Goal: Information Seeking & Learning: Check status

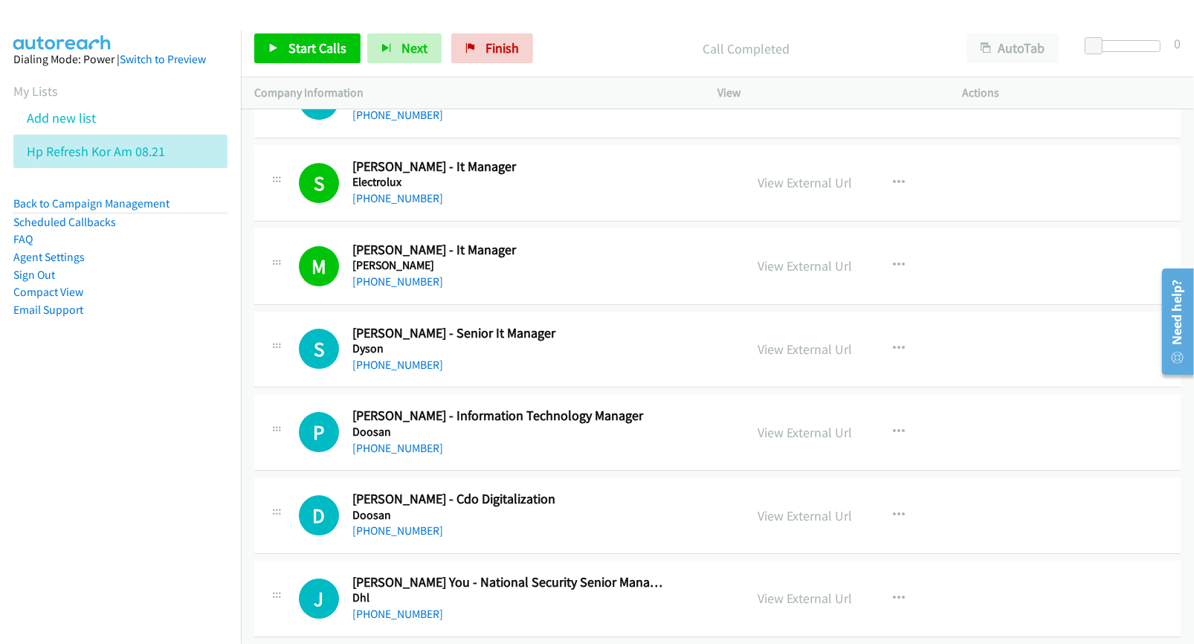
scroll to position [4182, 0]
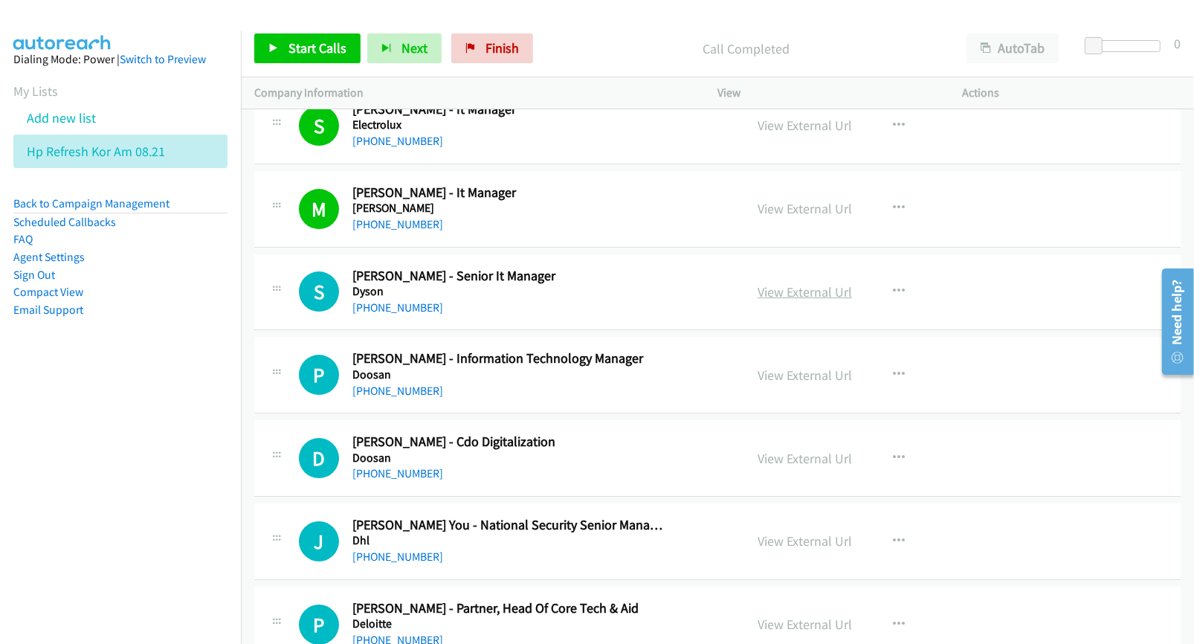
click at [793, 295] on link "View External Url" at bounding box center [805, 291] width 94 height 17
click at [781, 380] on link "View External Url" at bounding box center [805, 375] width 94 height 17
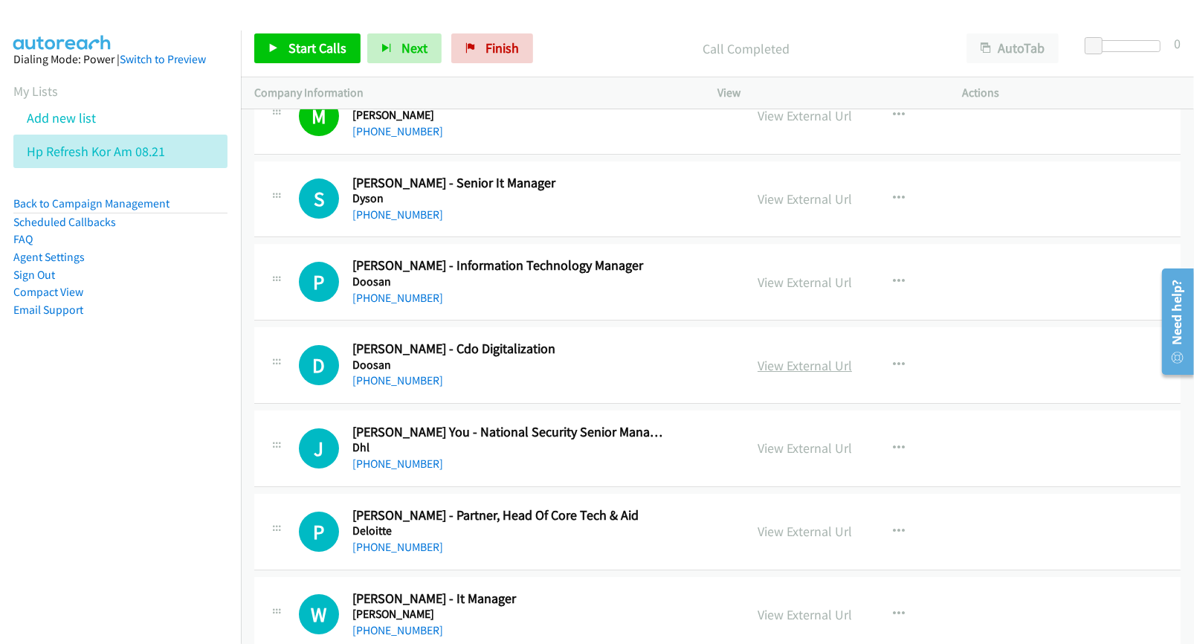
click at [777, 367] on link "View External Url" at bounding box center [805, 365] width 94 height 17
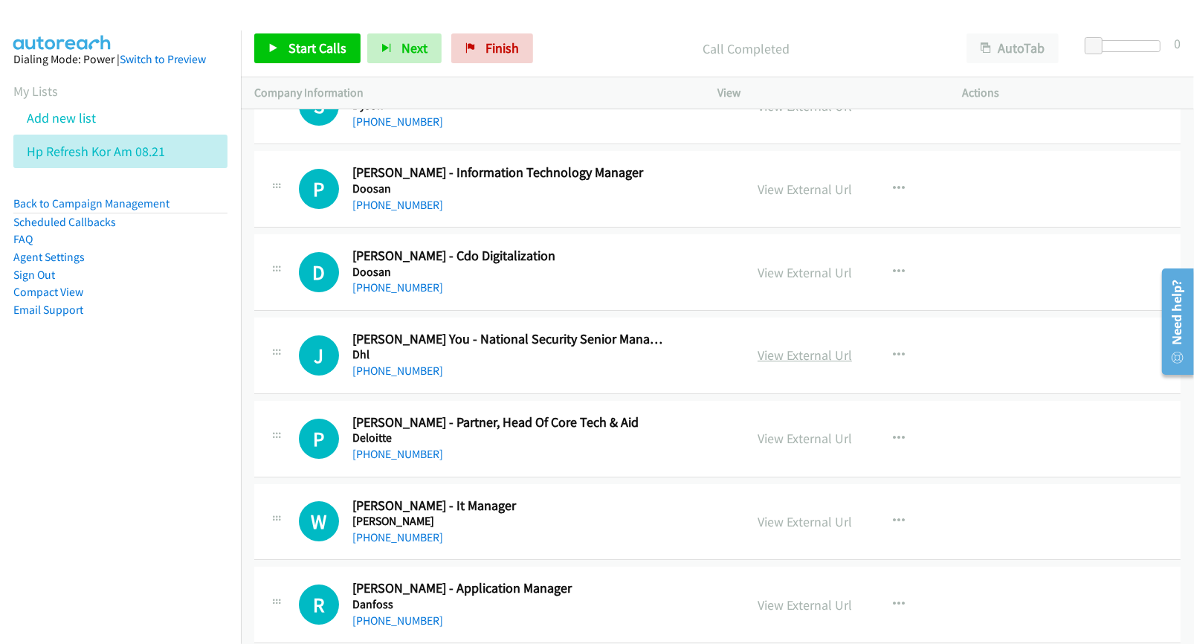
click at [767, 364] on link "View External Url" at bounding box center [805, 354] width 94 height 17
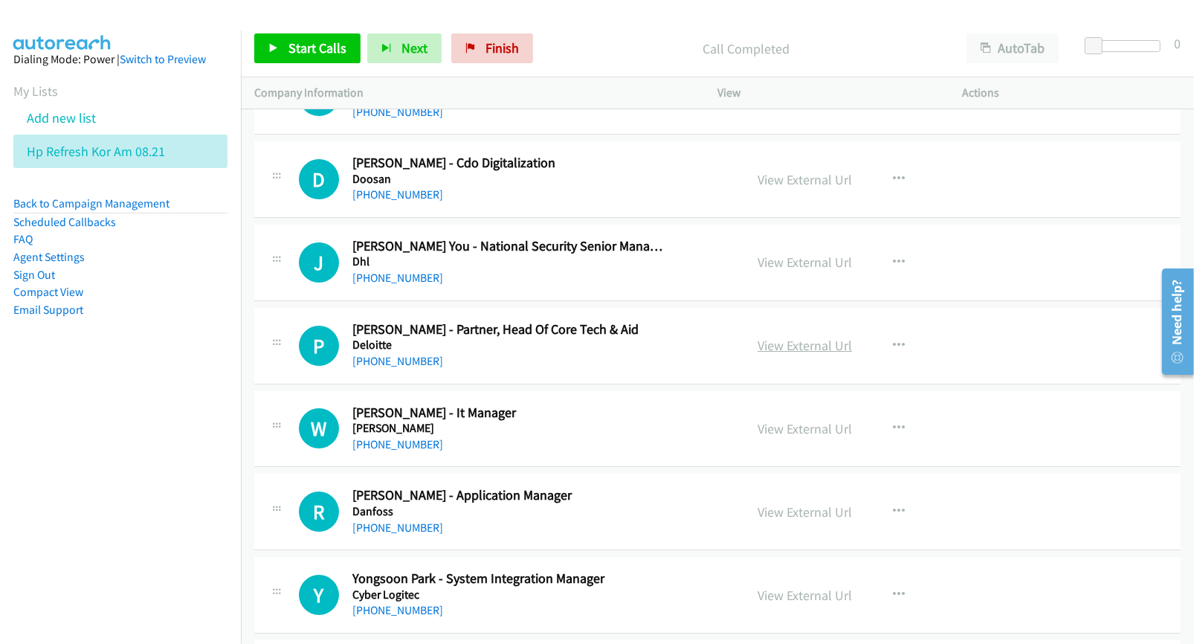
click at [774, 354] on link "View External Url" at bounding box center [805, 345] width 94 height 17
click at [790, 433] on link "View External Url" at bounding box center [805, 428] width 94 height 17
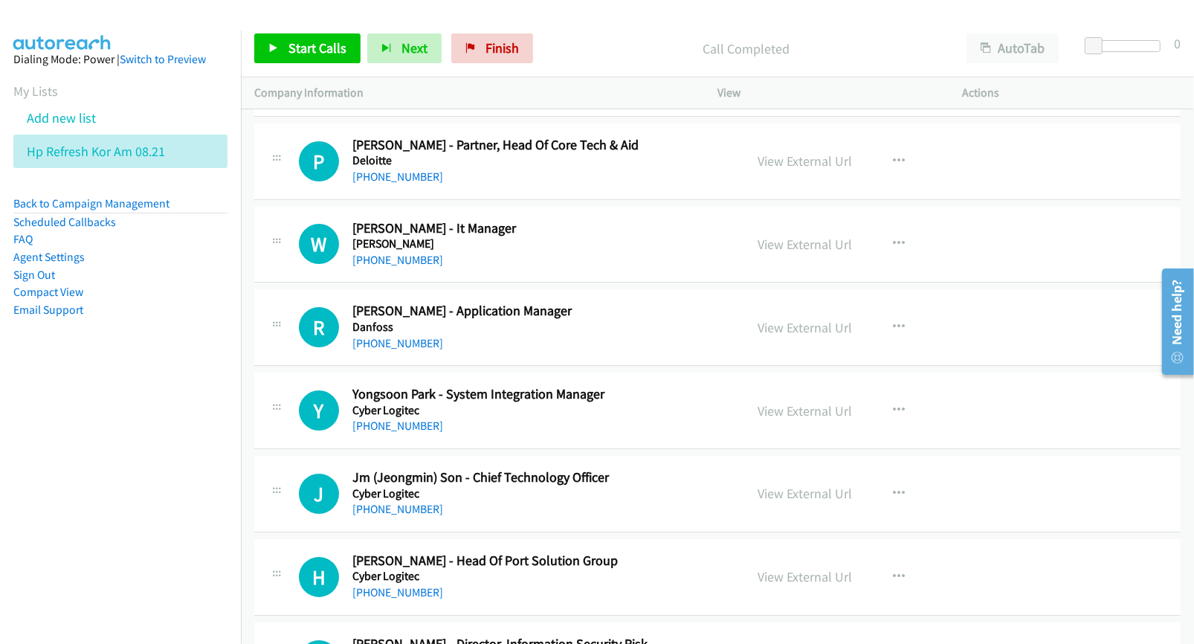
scroll to position [4647, 0]
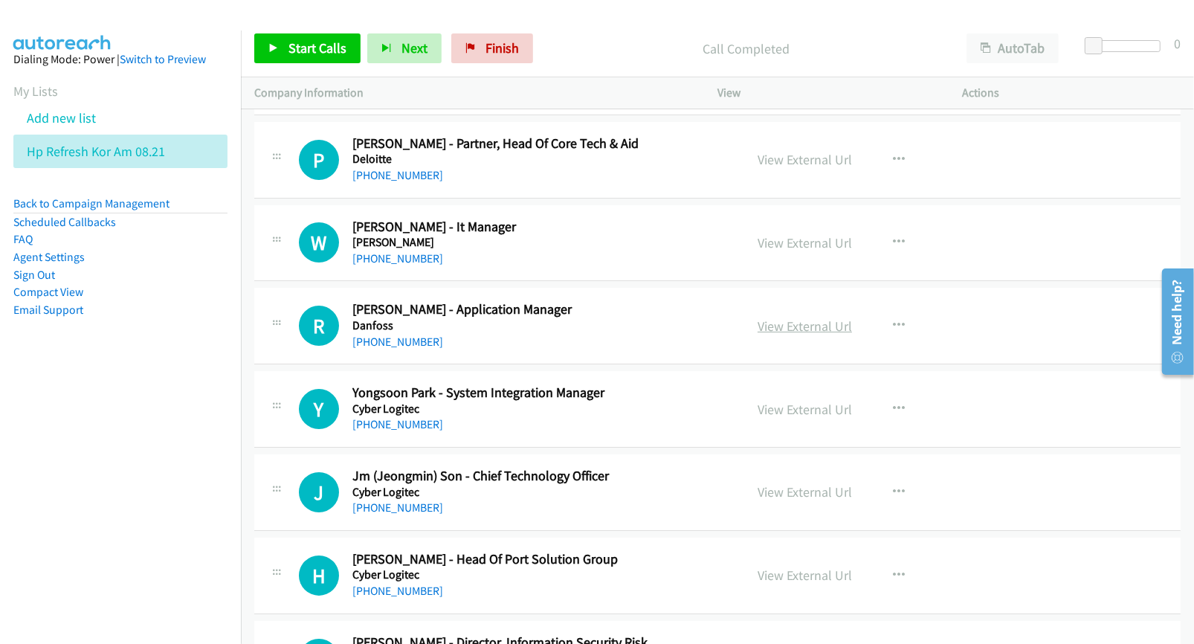
click at [783, 335] on link "View External Url" at bounding box center [805, 325] width 94 height 17
click at [779, 415] on link "View External Url" at bounding box center [805, 409] width 94 height 17
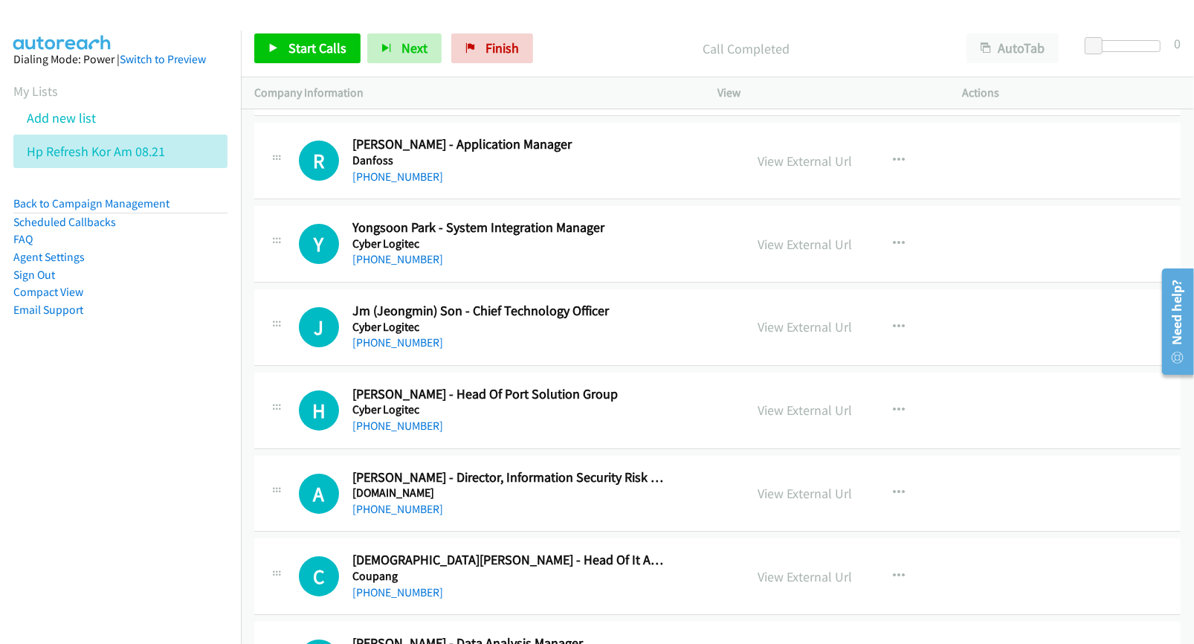
scroll to position [4833, 0]
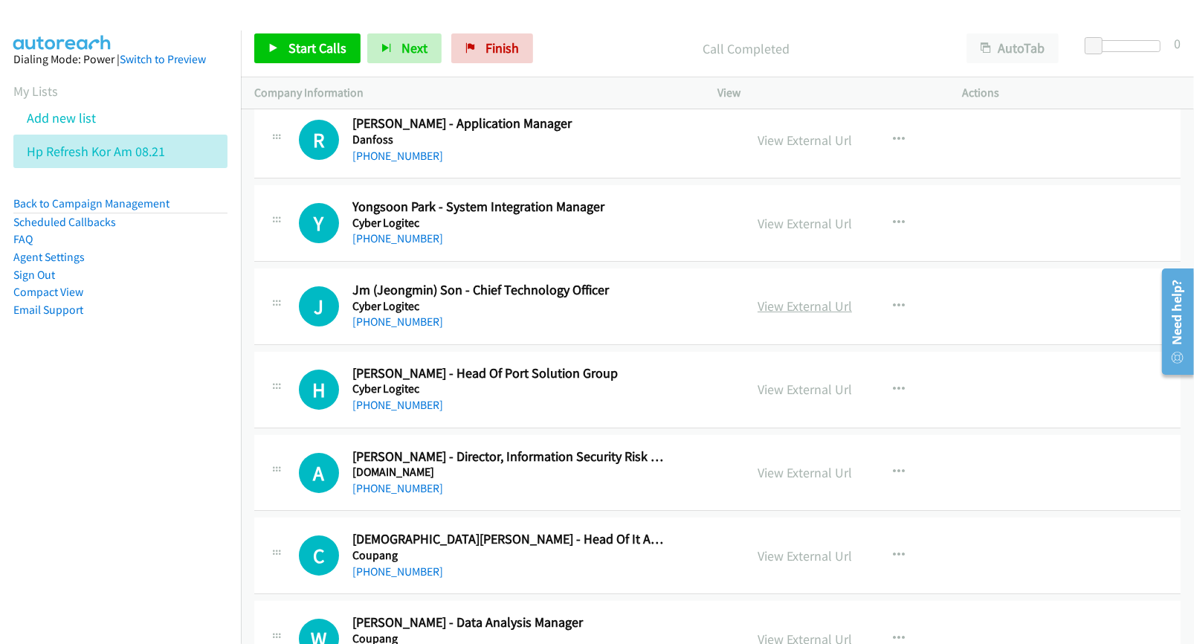
click at [787, 314] on link "View External Url" at bounding box center [805, 305] width 94 height 17
click at [781, 398] on link "View External Url" at bounding box center [805, 389] width 94 height 17
click at [771, 478] on link "View External Url" at bounding box center [805, 472] width 94 height 17
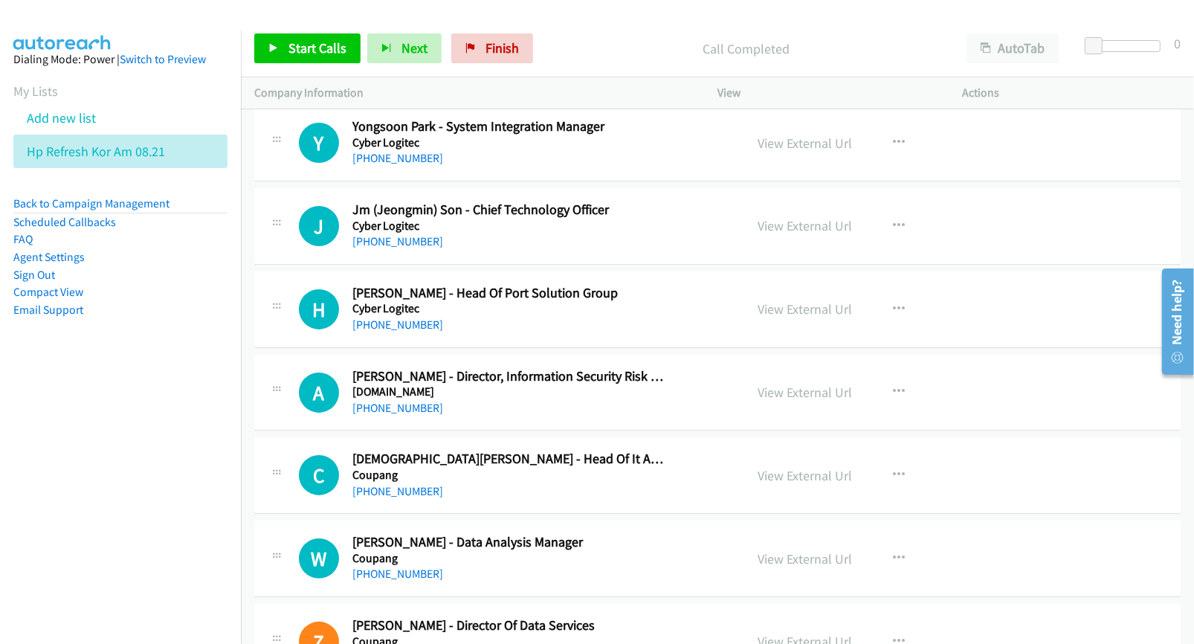
scroll to position [4926, 0]
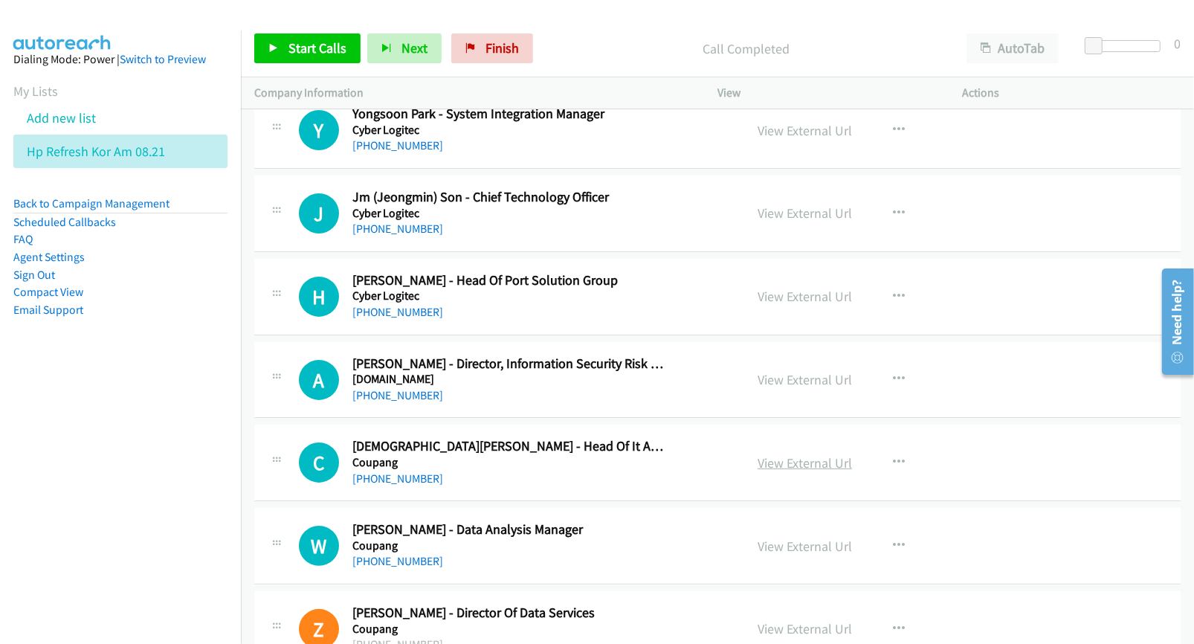
click at [796, 471] on link "View External Url" at bounding box center [805, 462] width 94 height 17
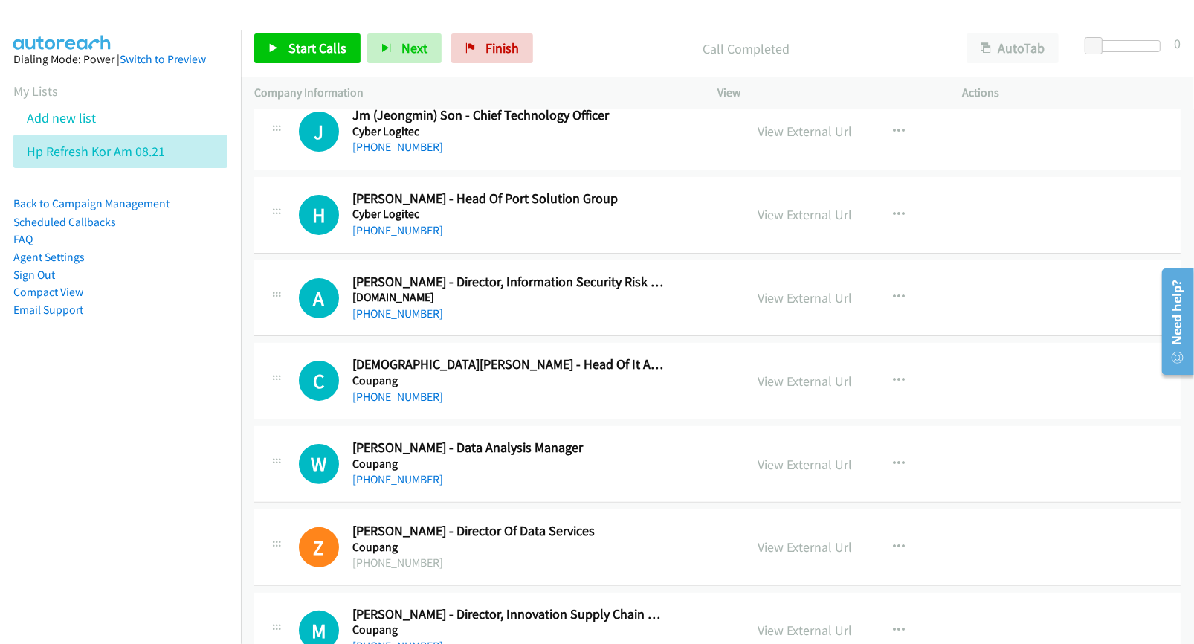
scroll to position [5018, 0]
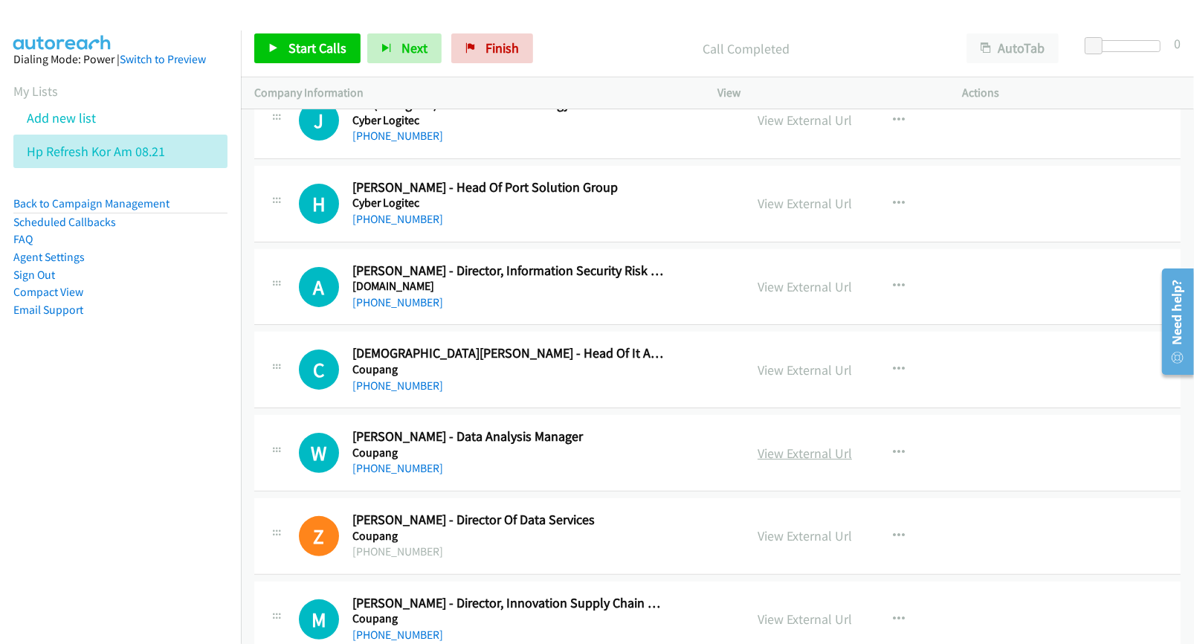
click at [775, 461] on link "View External Url" at bounding box center [805, 453] width 94 height 17
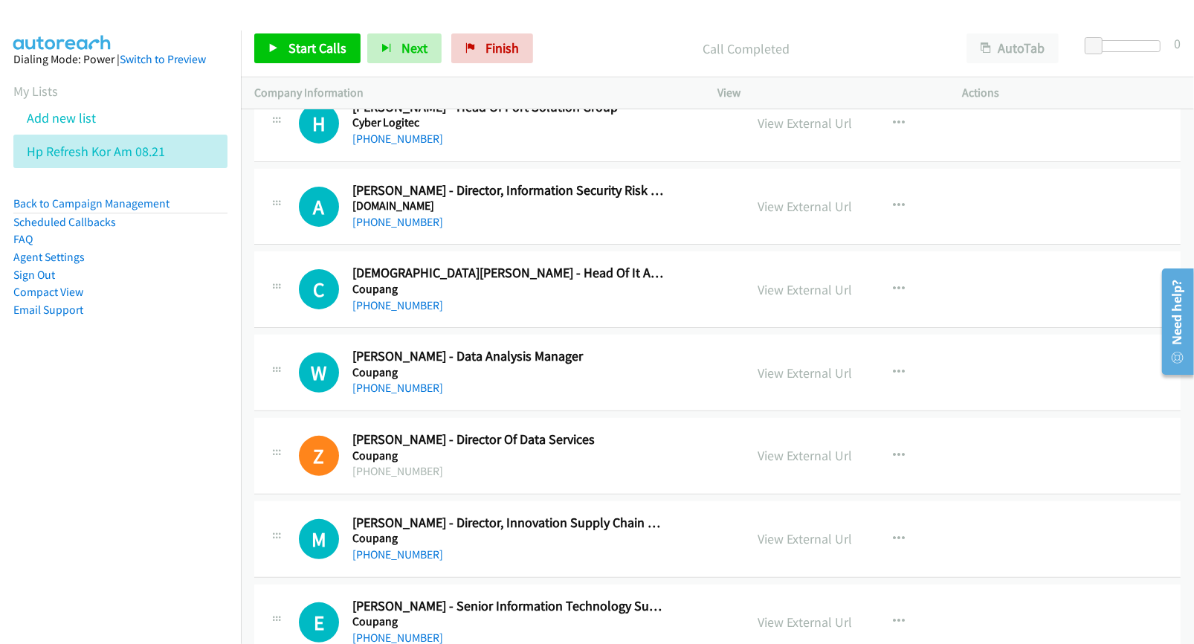
scroll to position [5111, 0]
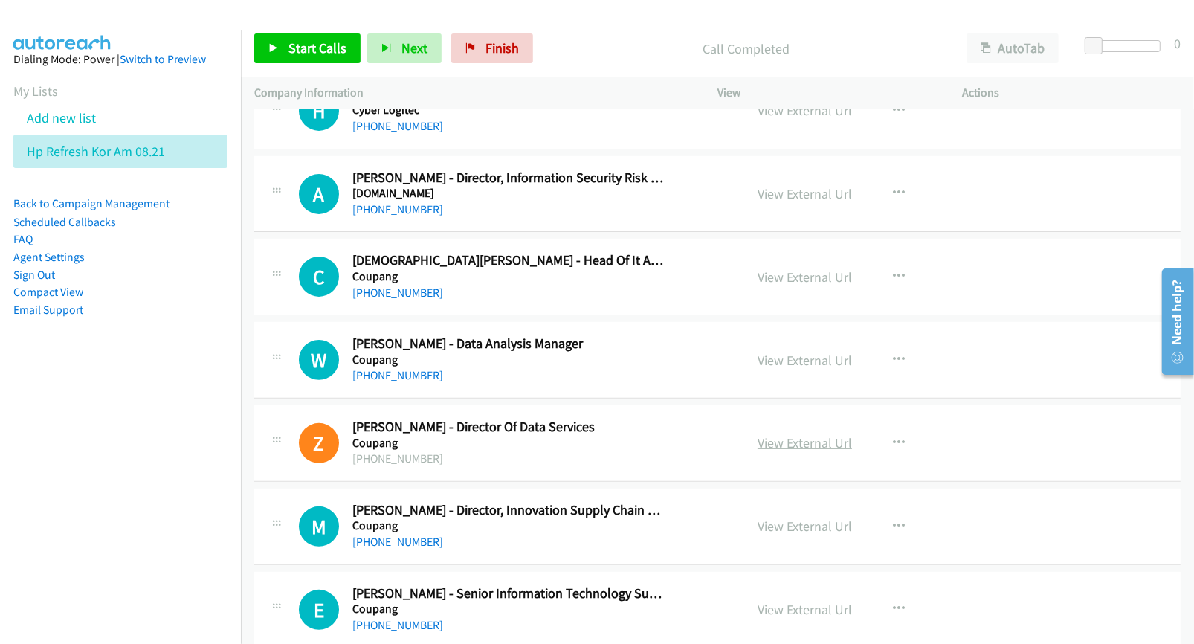
click at [778, 451] on link "View External Url" at bounding box center [805, 442] width 94 height 17
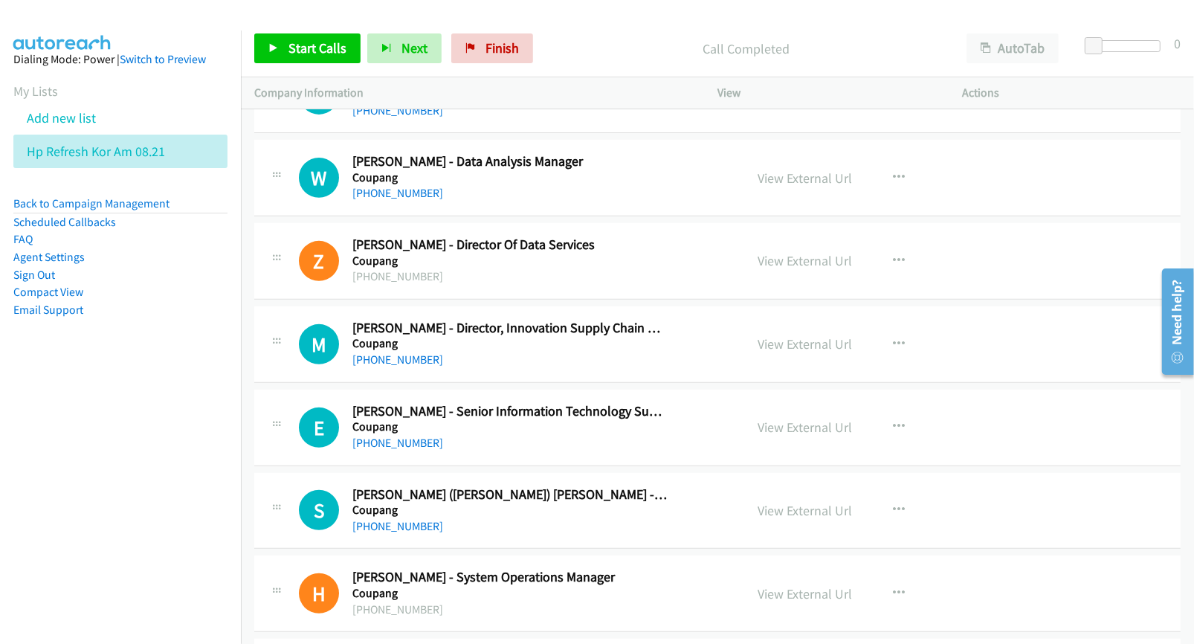
scroll to position [5297, 0]
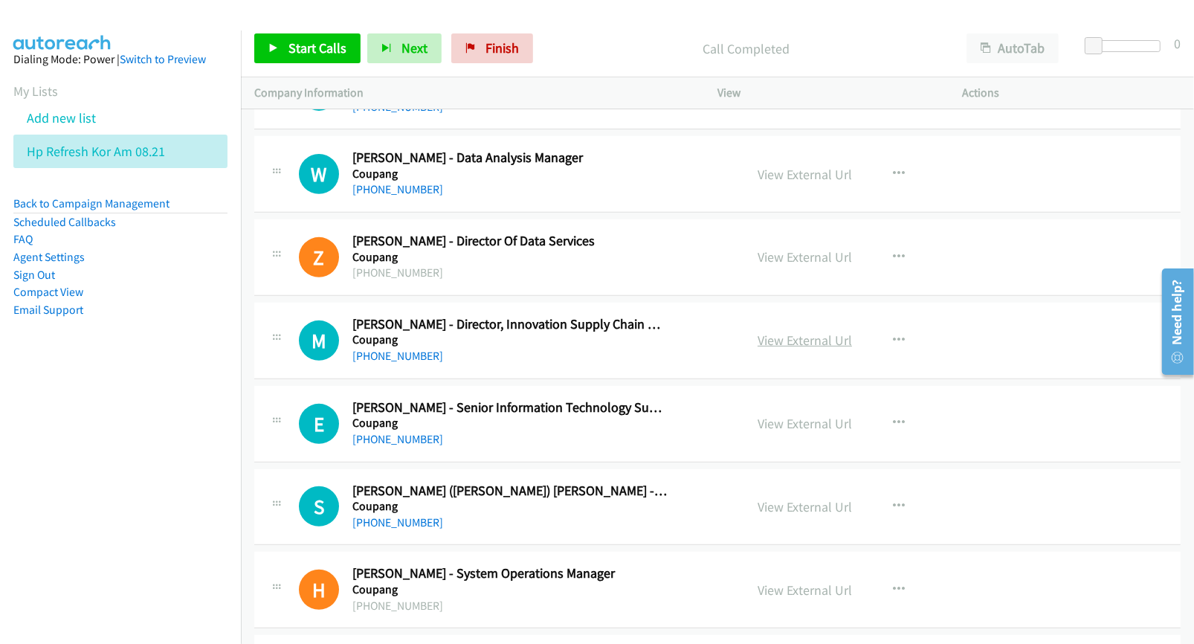
click at [768, 346] on link "View External Url" at bounding box center [805, 340] width 94 height 17
click at [801, 432] on link "View External Url" at bounding box center [805, 423] width 94 height 17
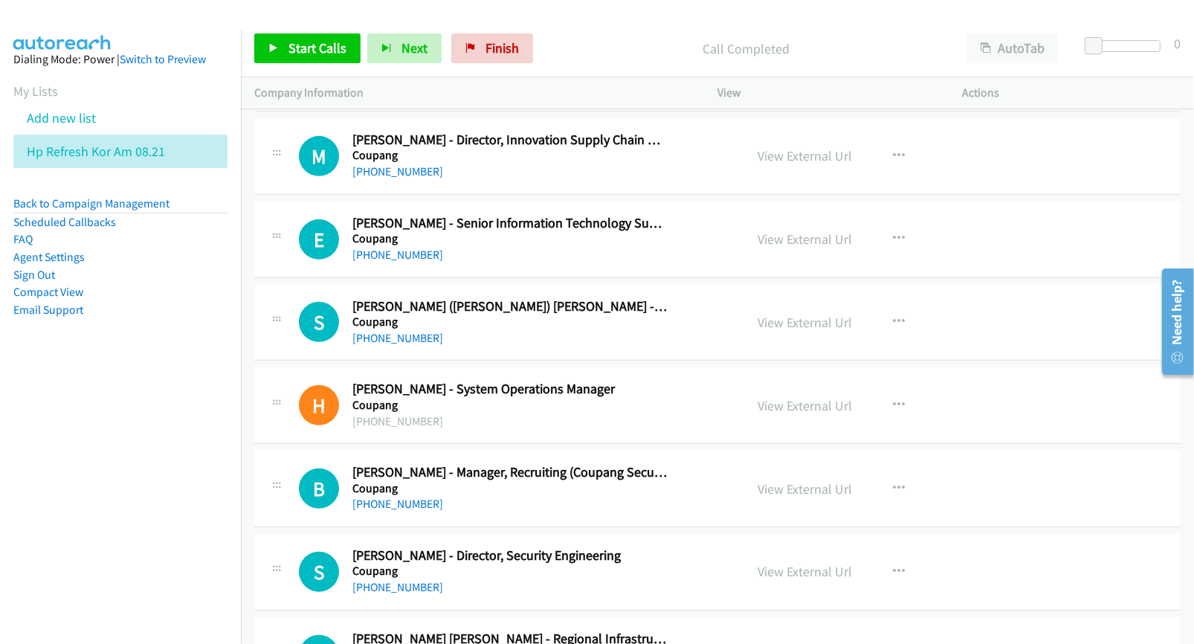
scroll to position [5483, 0]
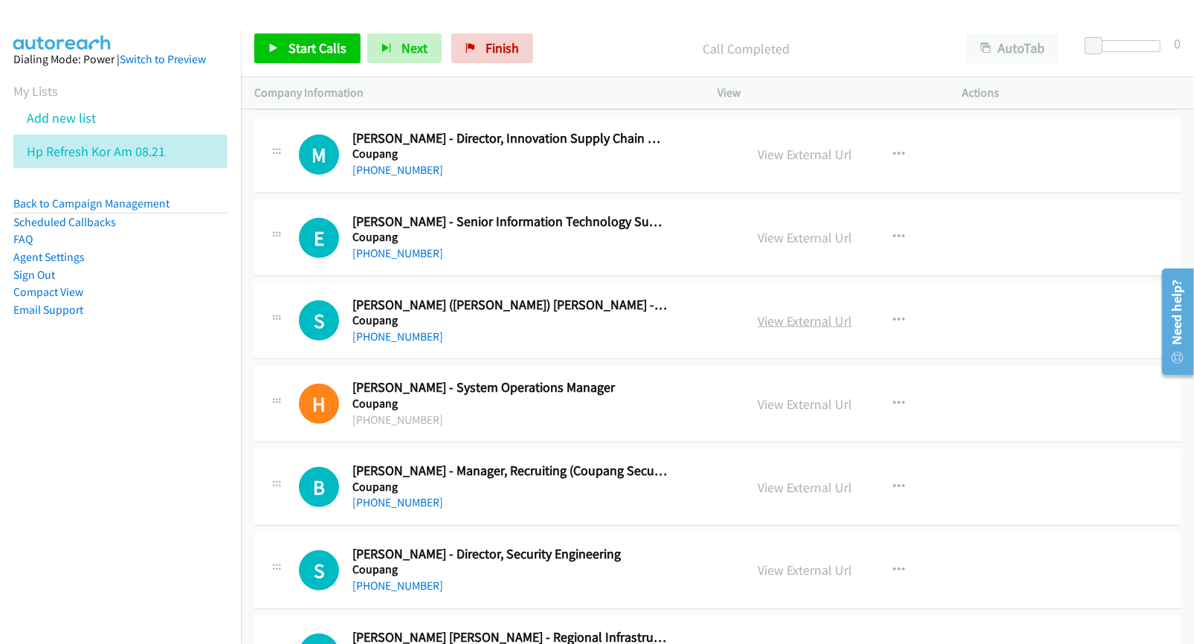
click at [798, 329] on link "View External Url" at bounding box center [805, 320] width 94 height 17
click at [775, 413] on link "View External Url" at bounding box center [805, 404] width 94 height 17
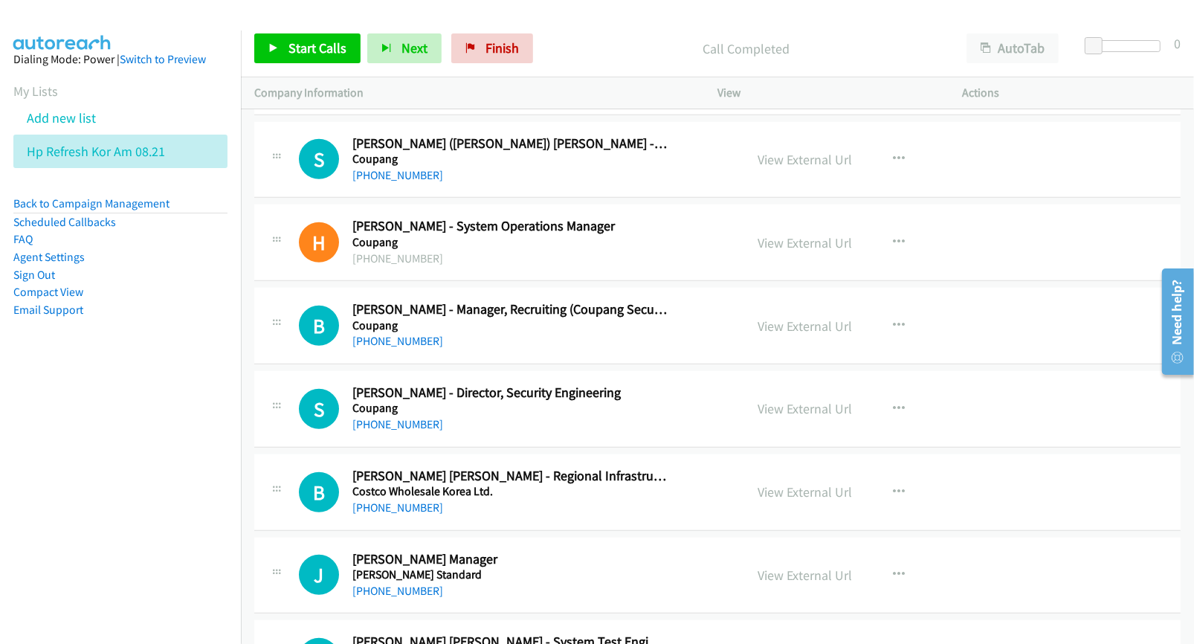
scroll to position [5669, 0]
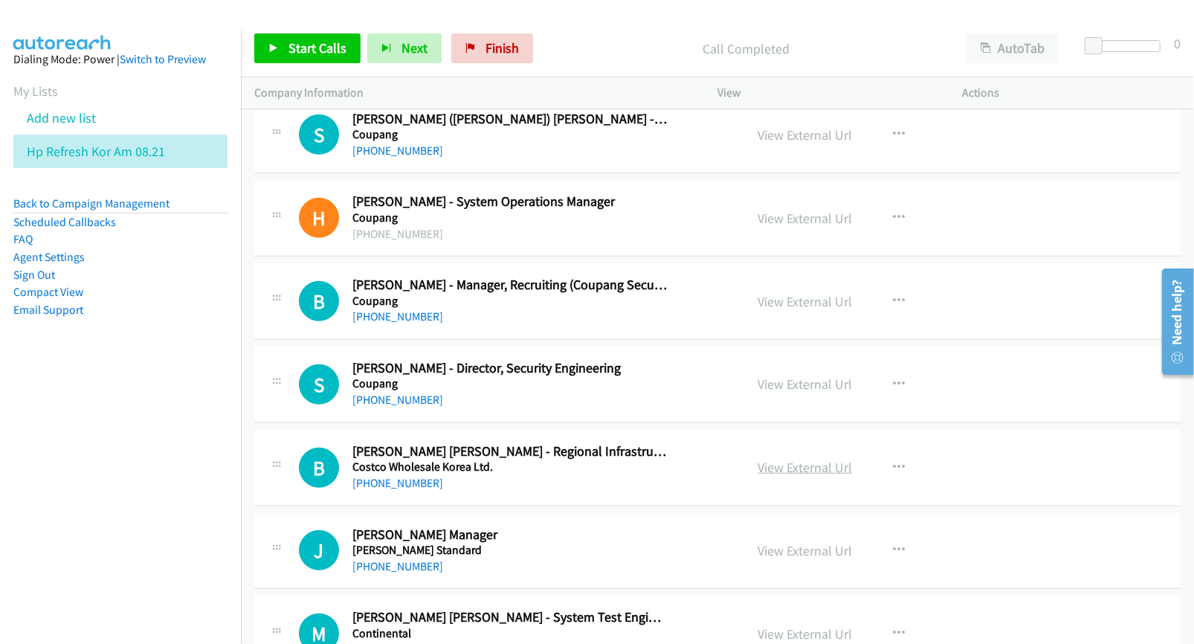
click at [781, 473] on link "View External Url" at bounding box center [805, 467] width 94 height 17
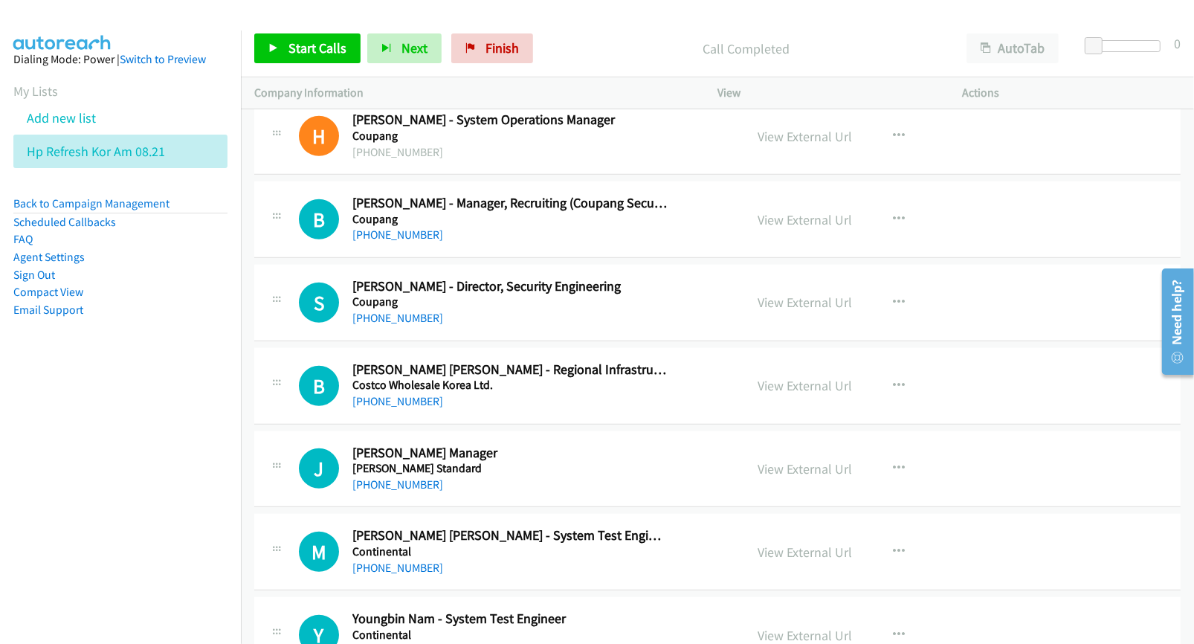
scroll to position [5762, 0]
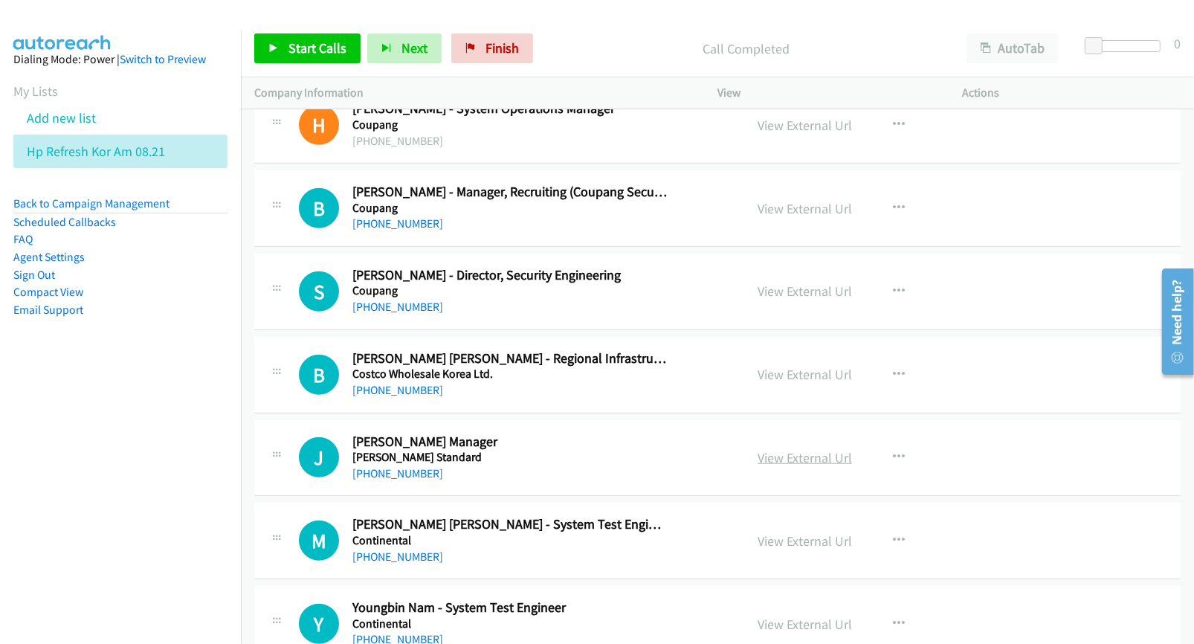
click at [768, 465] on link "View External Url" at bounding box center [805, 457] width 94 height 17
click at [778, 549] on link "View External Url" at bounding box center [805, 540] width 94 height 17
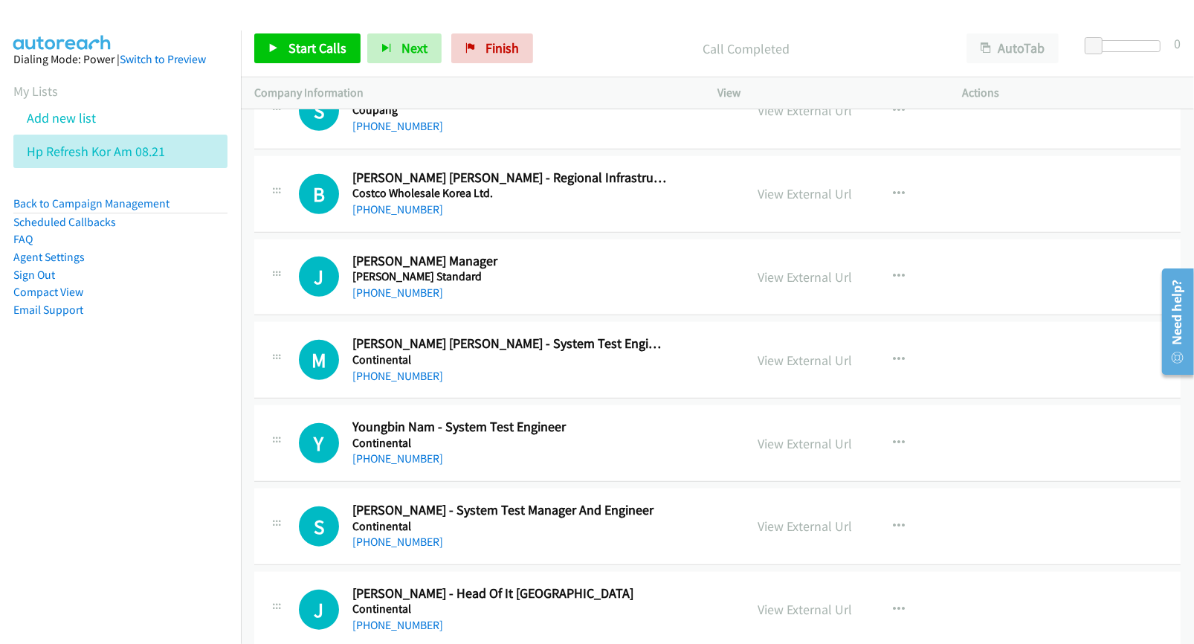
scroll to position [5948, 0]
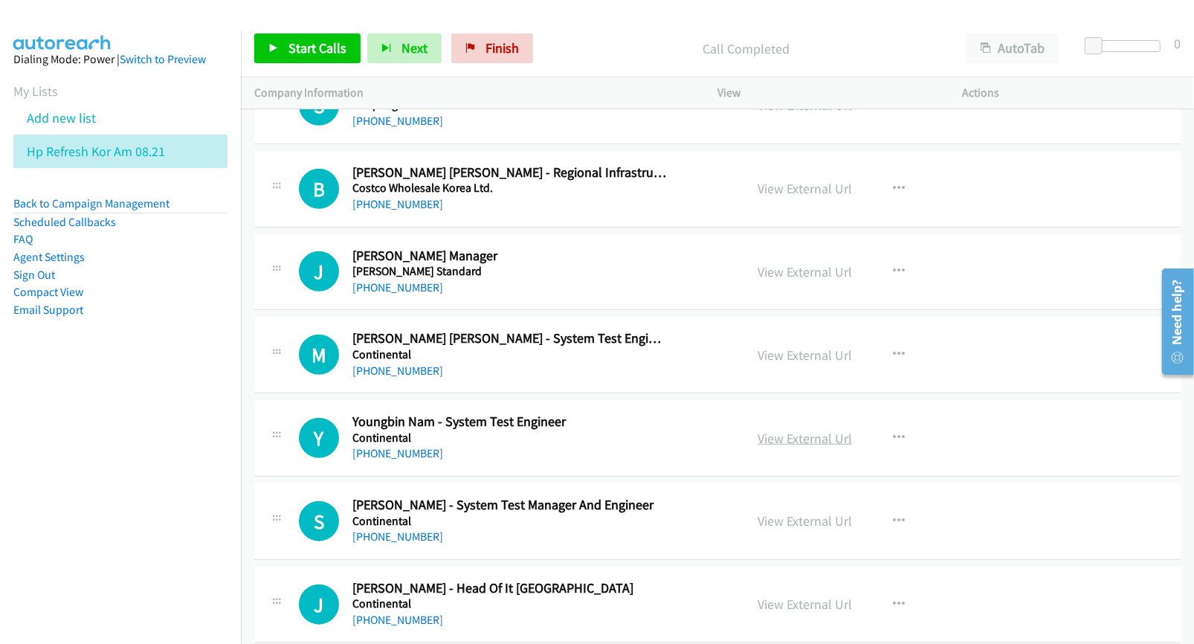
click at [800, 447] on link "View External Url" at bounding box center [805, 438] width 94 height 17
click at [787, 529] on link "View External Url" at bounding box center [805, 520] width 94 height 17
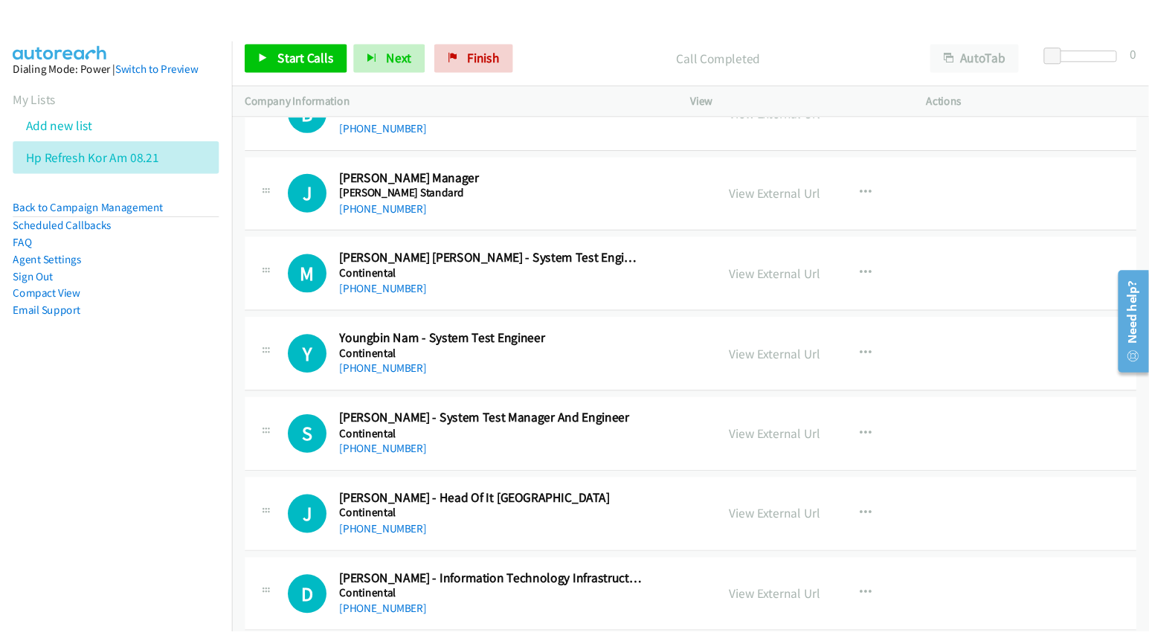
scroll to position [6041, 0]
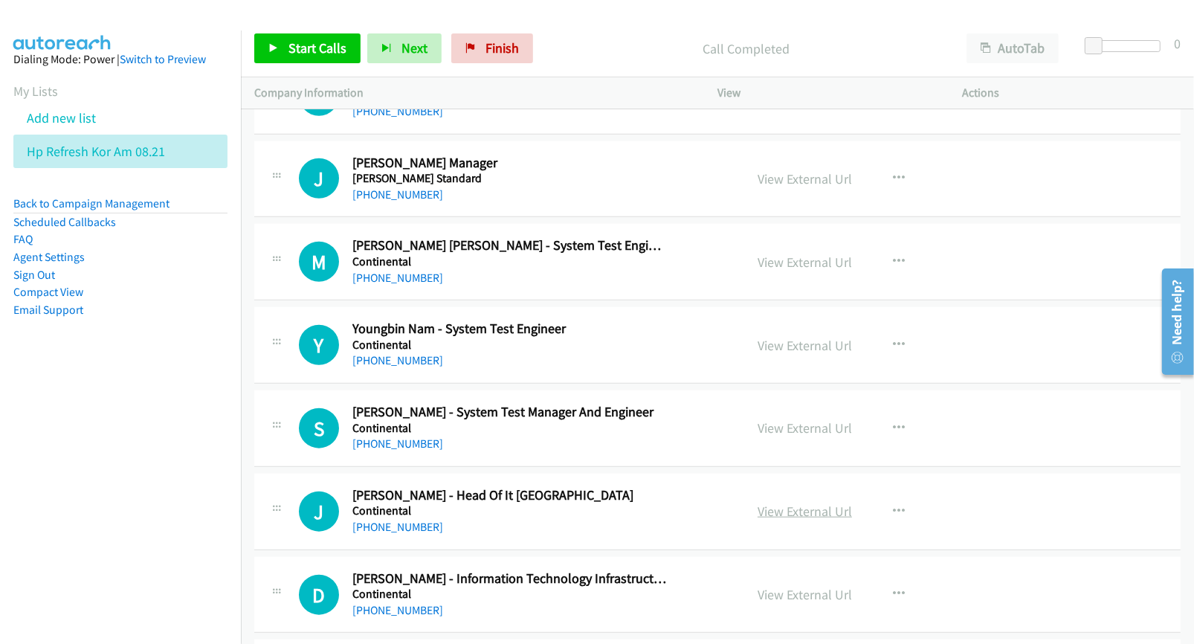
click at [781, 520] on link "View External Url" at bounding box center [805, 511] width 94 height 17
click at [778, 603] on link "View External Url" at bounding box center [805, 594] width 94 height 17
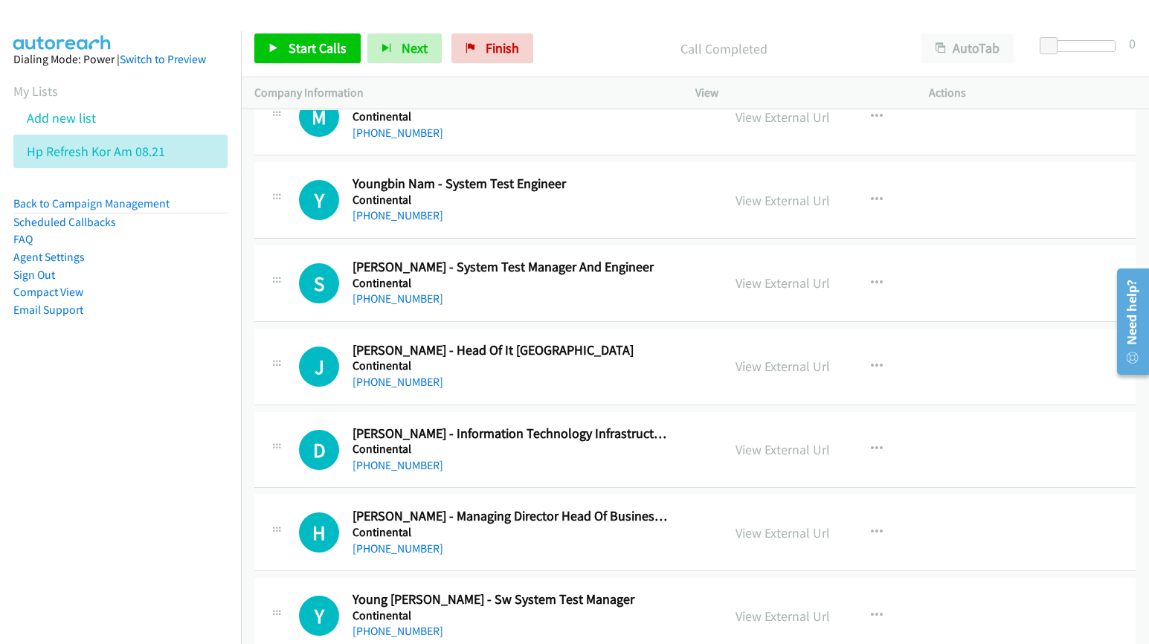
scroll to position [6227, 0]
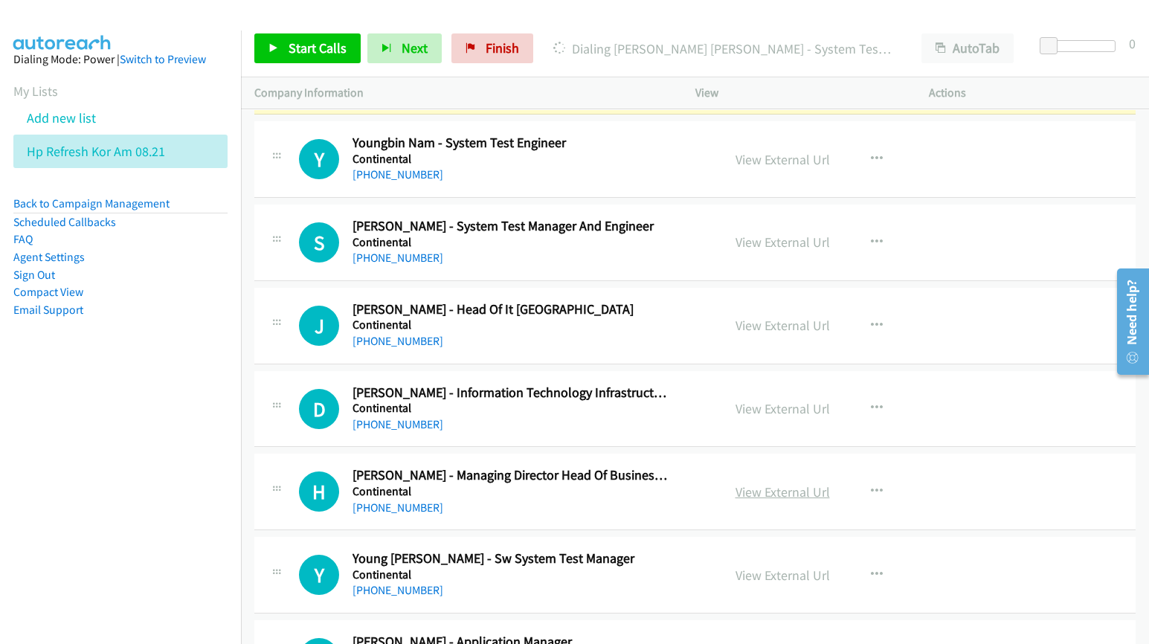
click at [767, 500] on link "View External Url" at bounding box center [782, 491] width 94 height 17
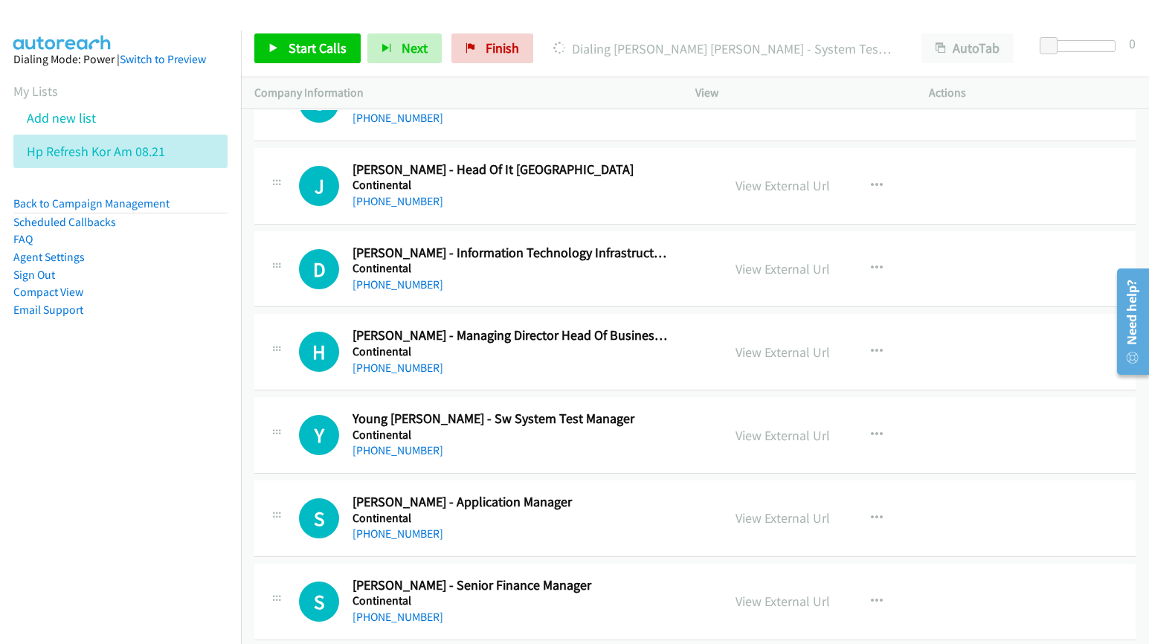
scroll to position [6412, 0]
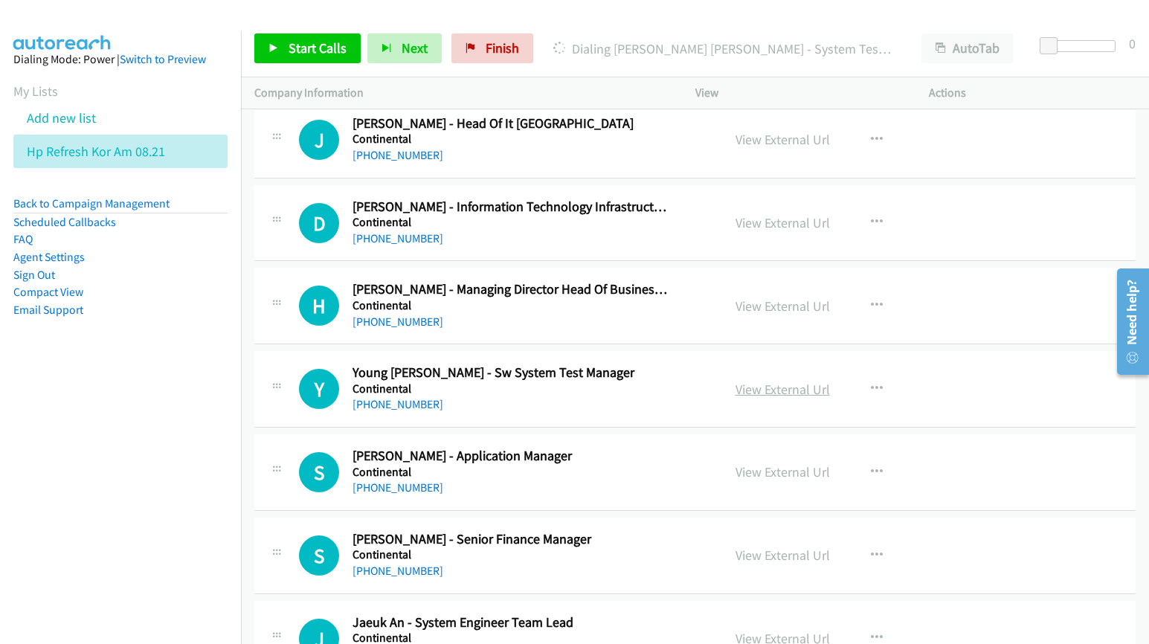
click at [764, 398] on link "View External Url" at bounding box center [782, 389] width 94 height 17
click at [770, 480] on link "View External Url" at bounding box center [782, 471] width 94 height 17
click at [767, 564] on link "View External Url" at bounding box center [782, 554] width 94 height 17
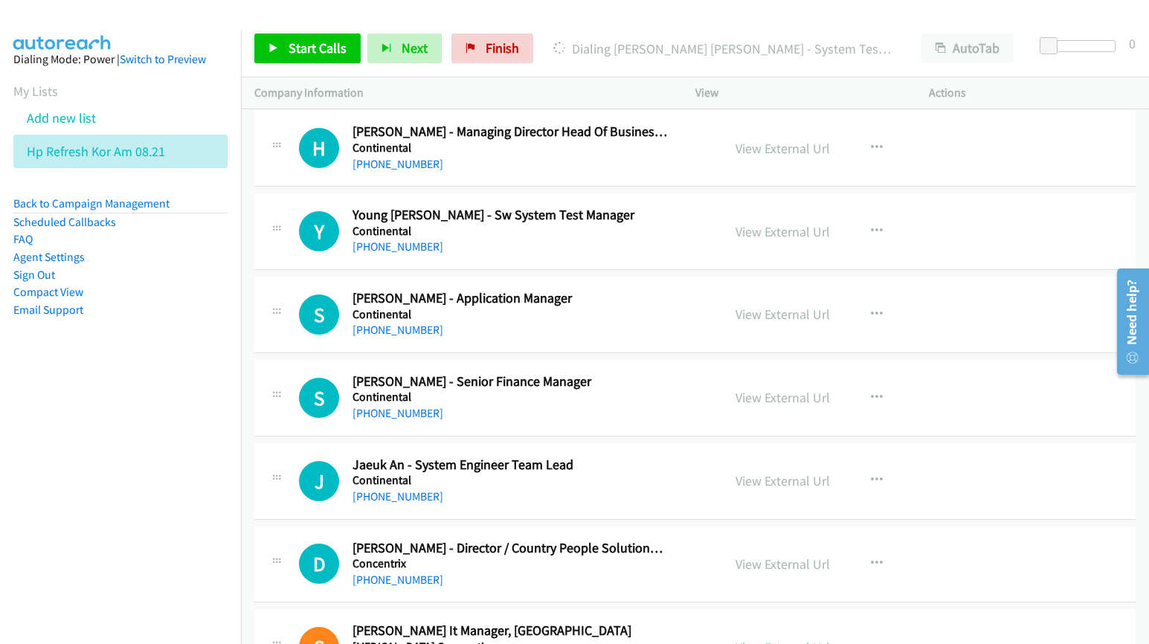
scroll to position [6598, 0]
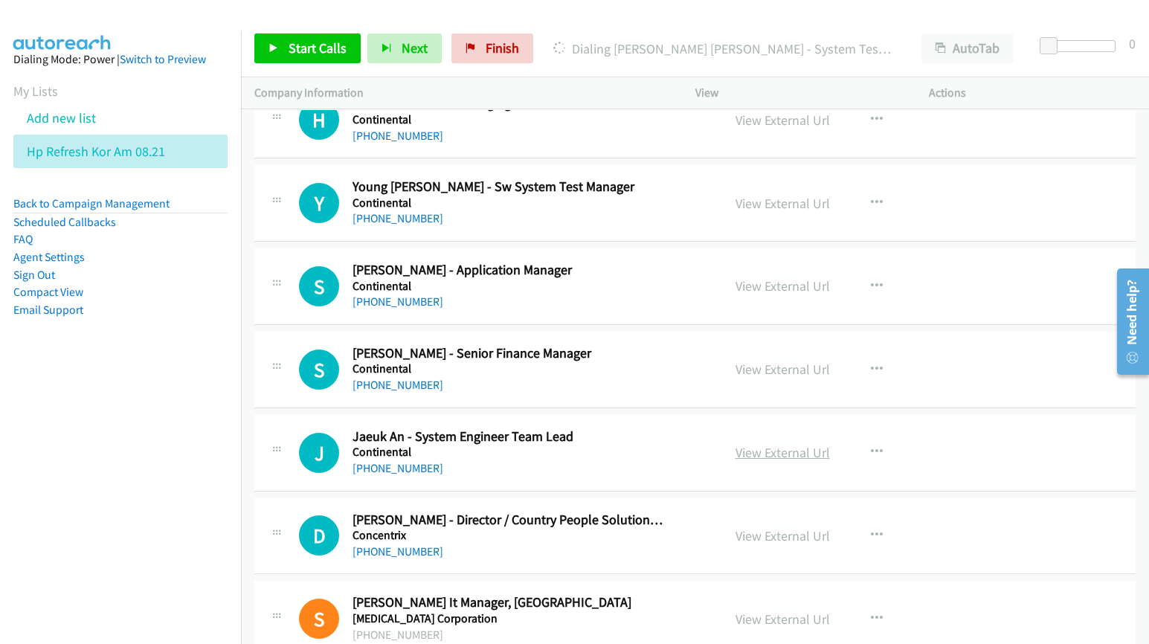
click at [763, 461] on link "View External Url" at bounding box center [782, 452] width 94 height 17
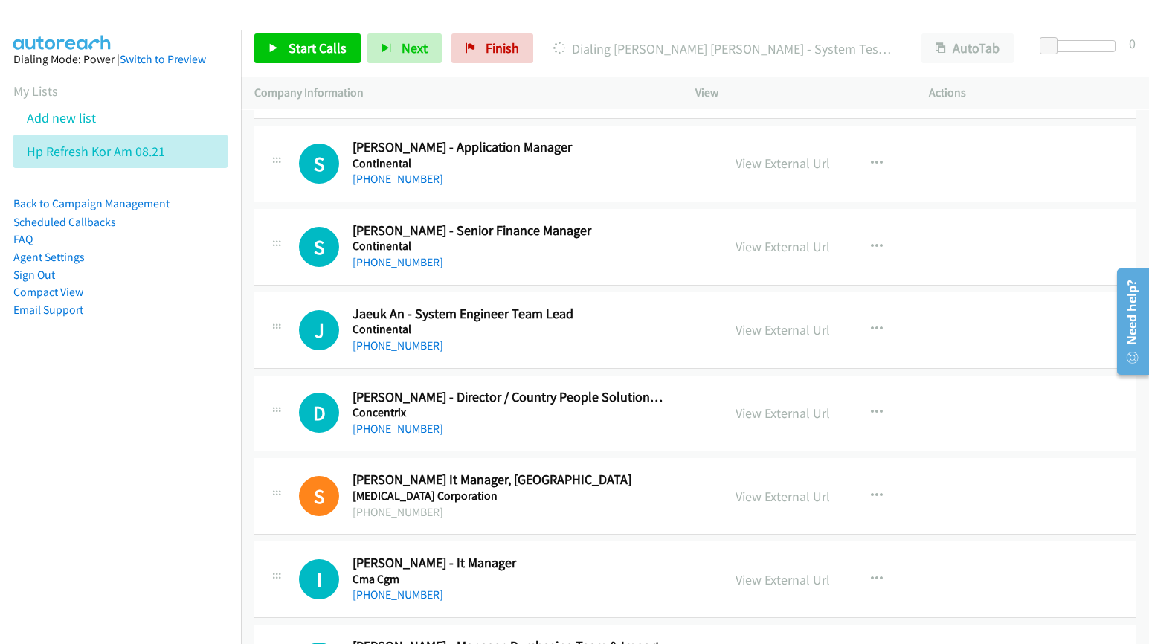
scroll to position [6784, 0]
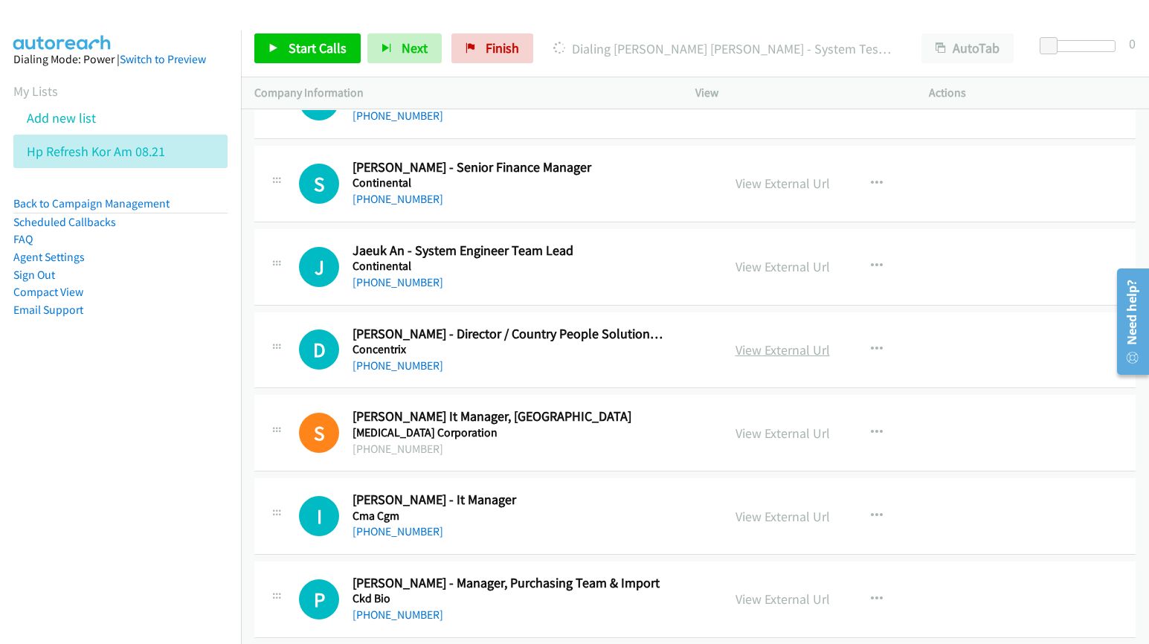
click at [767, 358] on link "View External Url" at bounding box center [782, 349] width 94 height 17
click at [763, 442] on link "View External Url" at bounding box center [782, 433] width 94 height 17
click at [772, 518] on link "View External Url" at bounding box center [782, 516] width 94 height 17
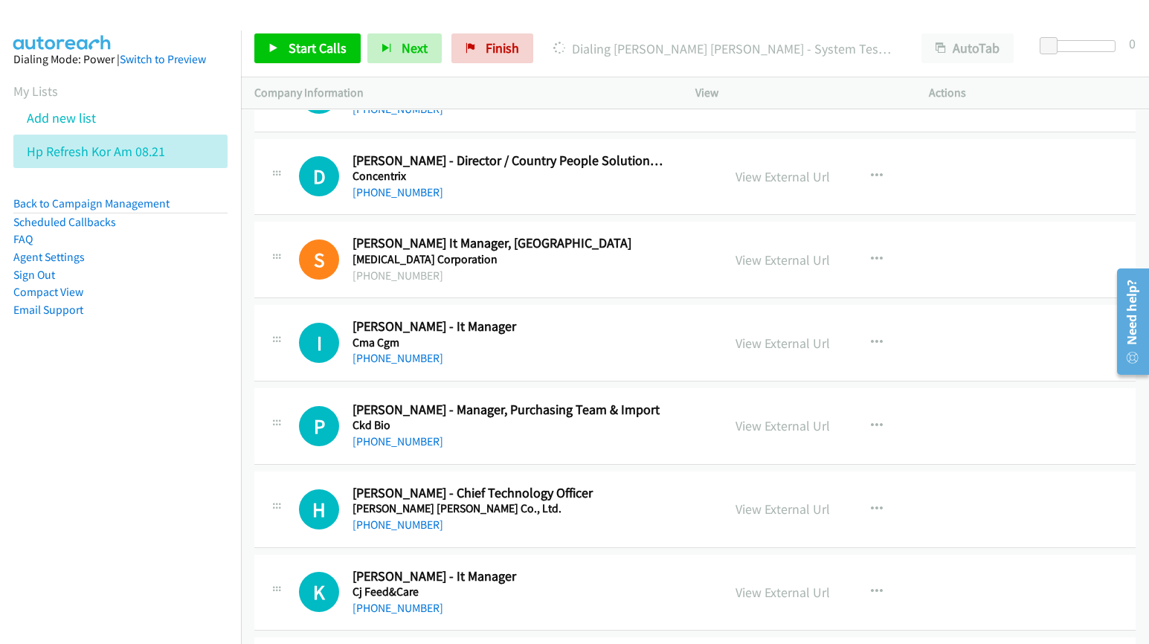
scroll to position [6970, 0]
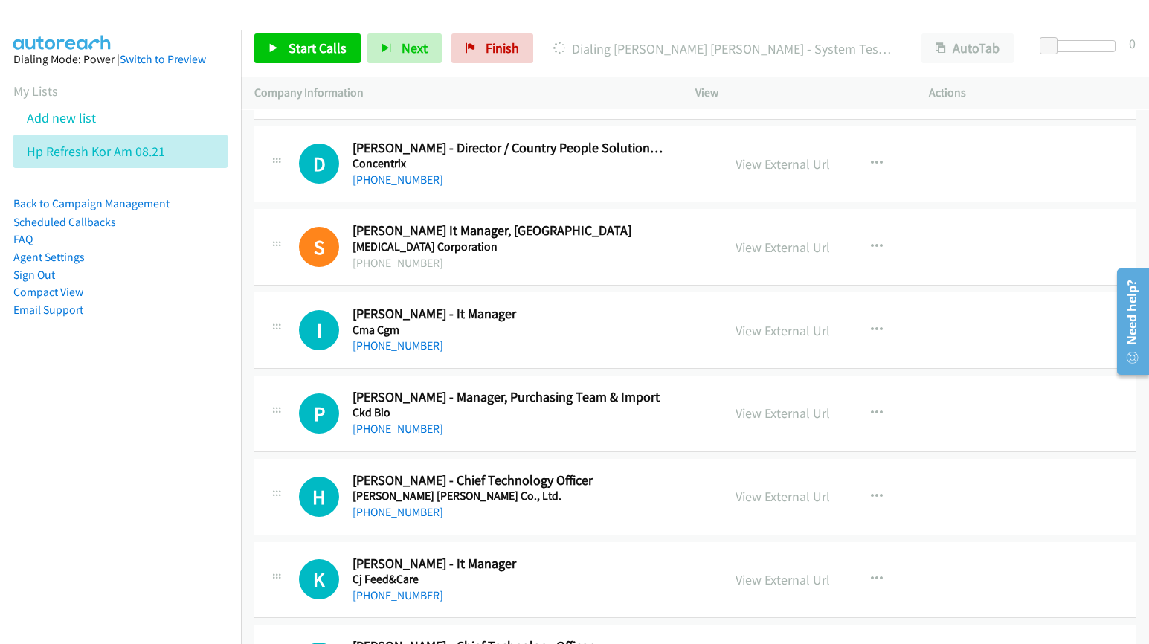
click at [742, 421] on link "View External Url" at bounding box center [782, 412] width 94 height 17
click at [760, 505] on link "View External Url" at bounding box center [782, 496] width 94 height 17
click at [762, 585] on link "View External Url" at bounding box center [782, 579] width 94 height 17
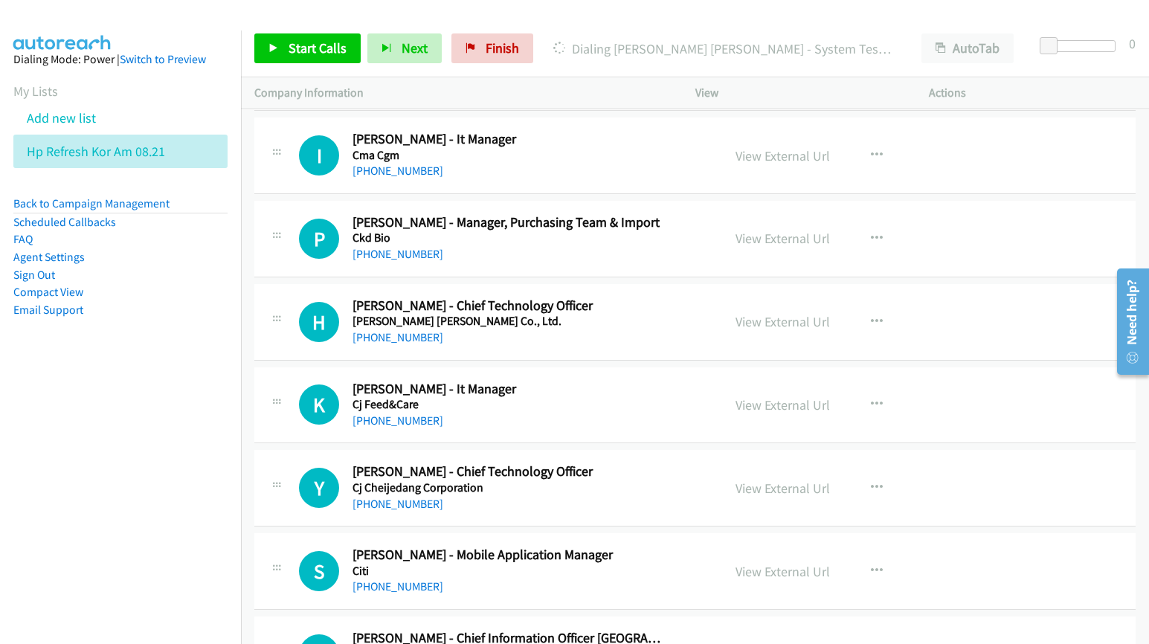
scroll to position [7156, 0]
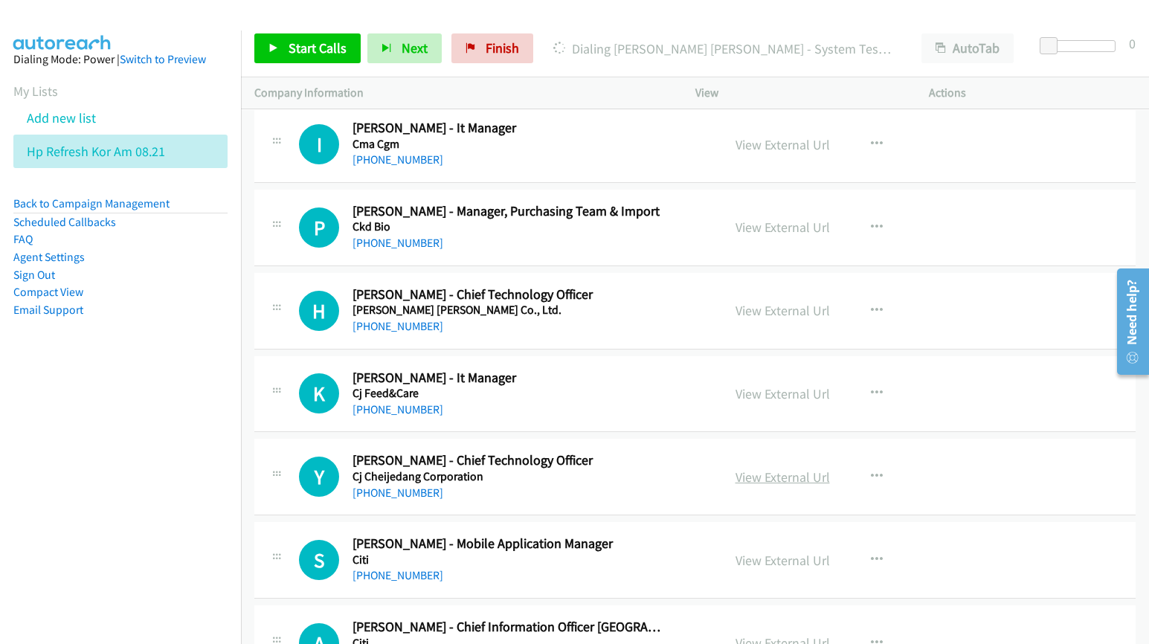
click at [781, 485] on link "View External Url" at bounding box center [782, 476] width 94 height 17
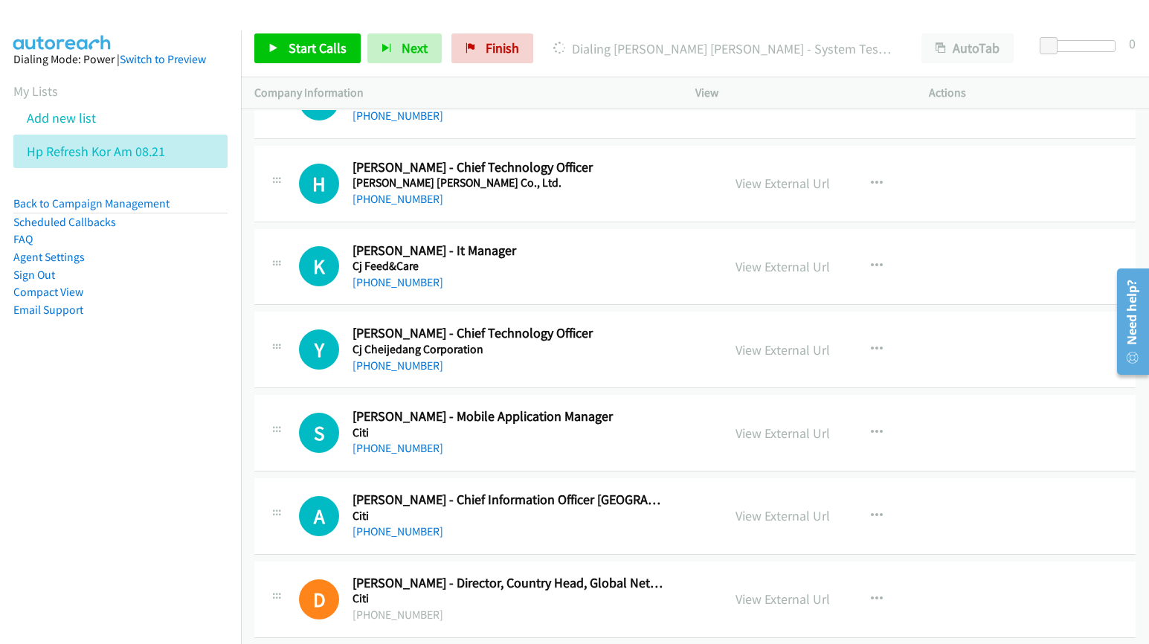
scroll to position [7342, 0]
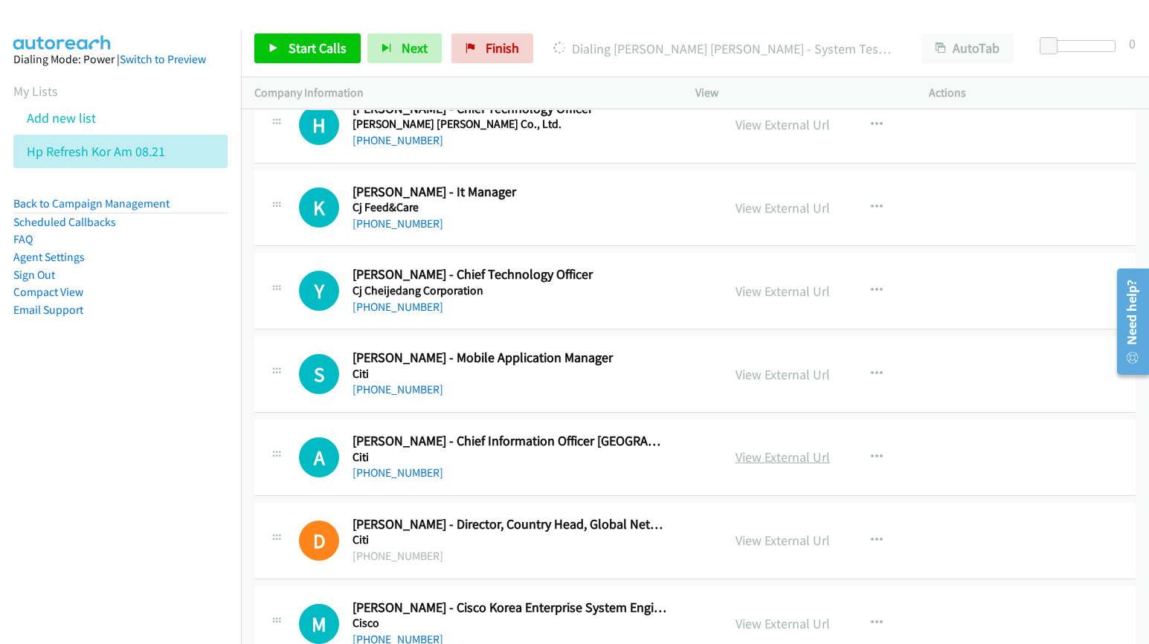
click at [756, 465] on link "View External Url" at bounding box center [782, 456] width 94 height 17
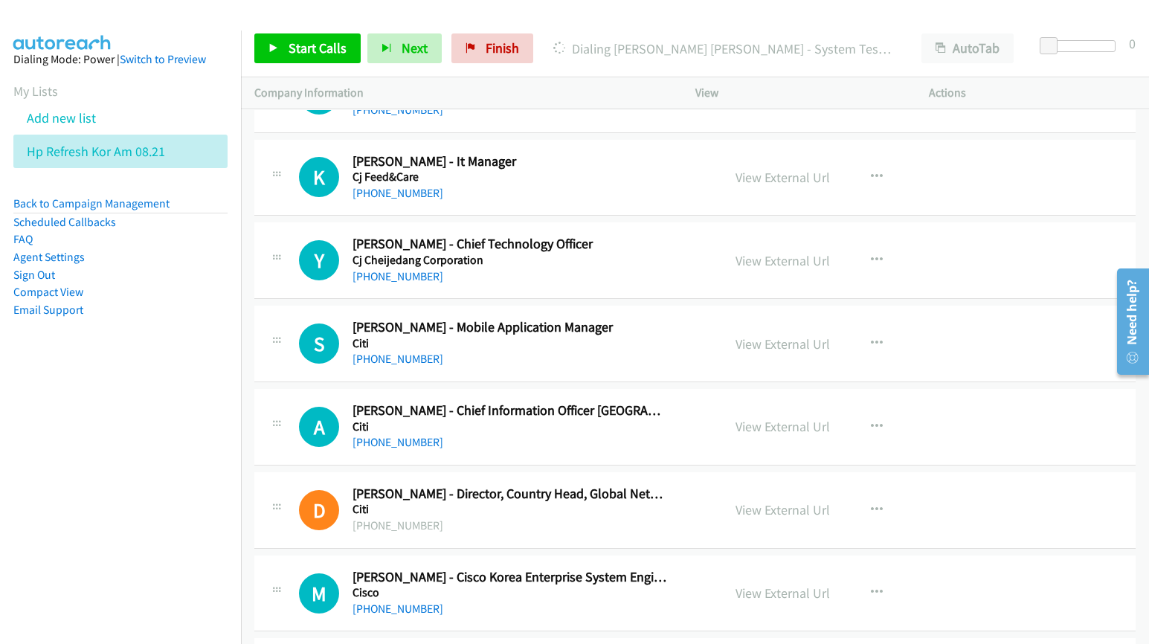
scroll to position [7435, 0]
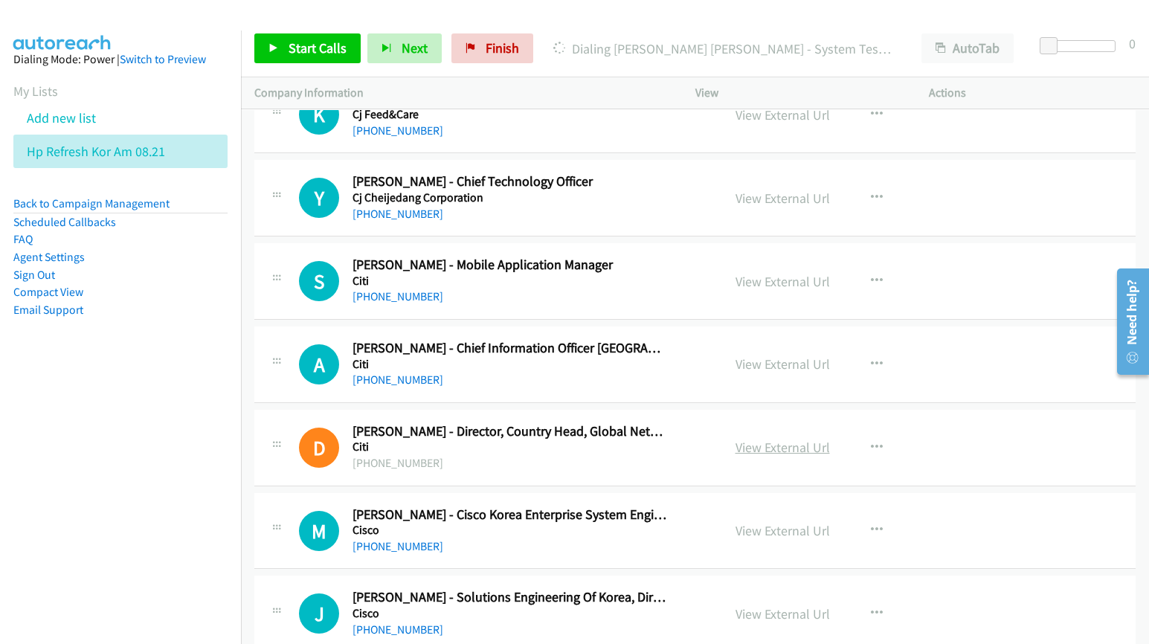
click at [778, 456] on link "View External Url" at bounding box center [782, 447] width 94 height 17
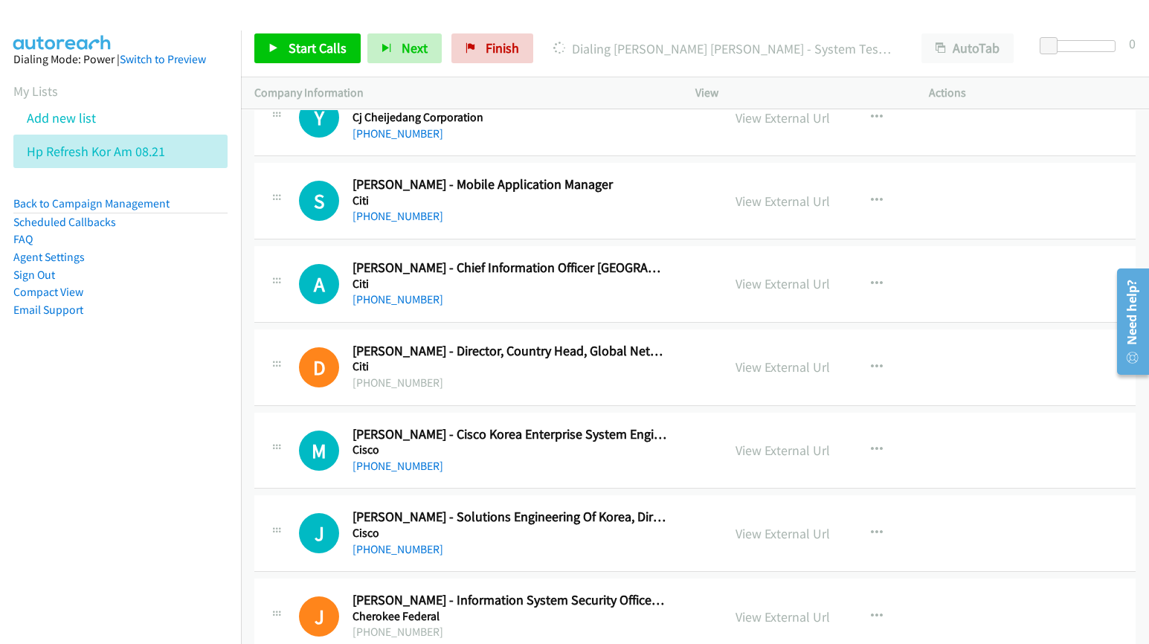
scroll to position [7528, 0]
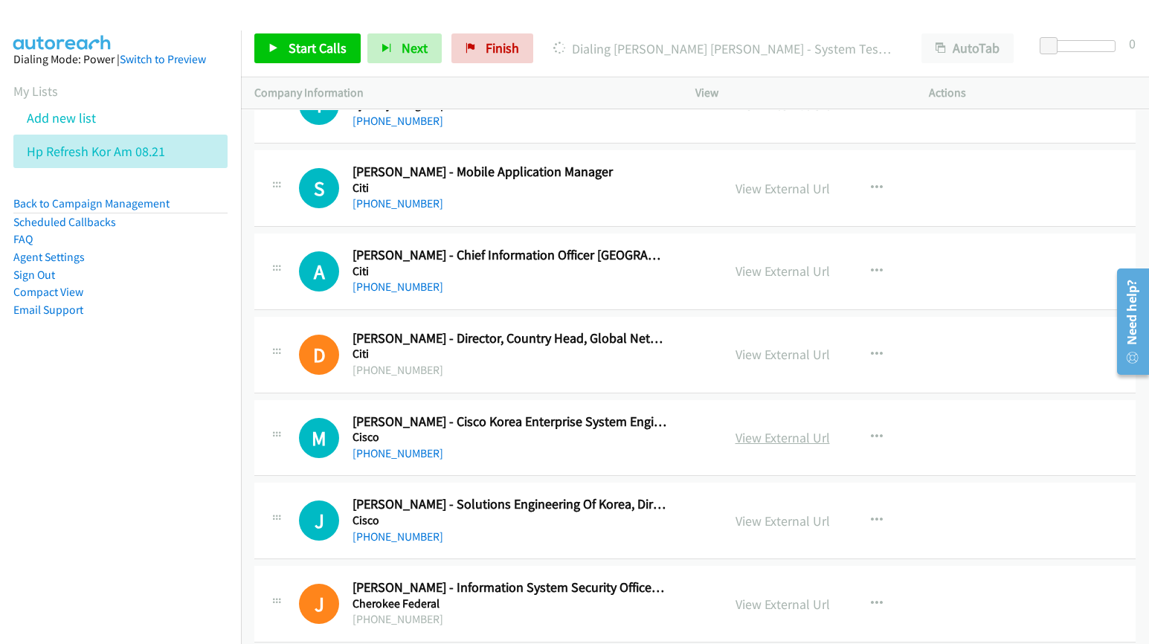
click at [774, 446] on link "View External Url" at bounding box center [782, 437] width 94 height 17
click at [762, 529] on link "View External Url" at bounding box center [782, 520] width 94 height 17
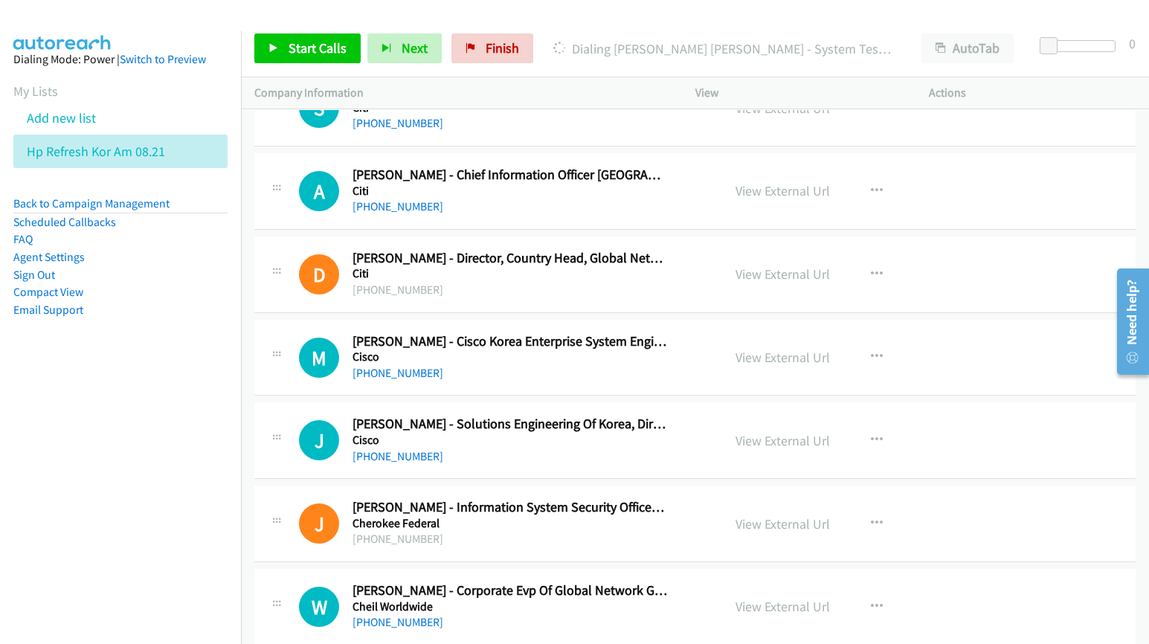
scroll to position [7621, 0]
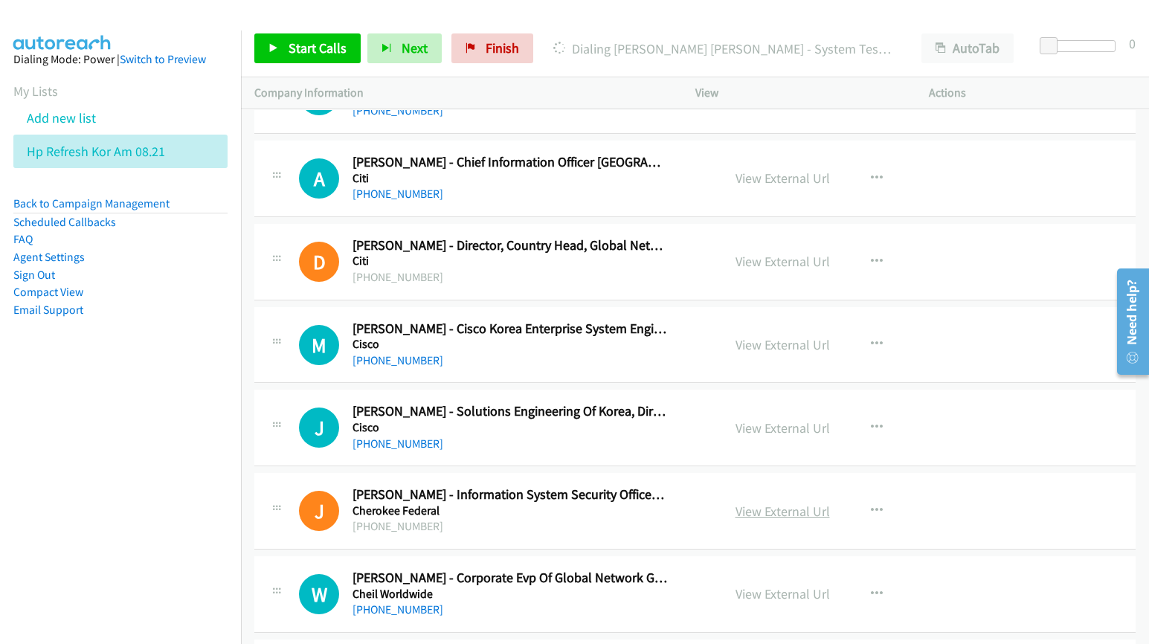
click at [758, 520] on link "View External Url" at bounding box center [782, 511] width 94 height 17
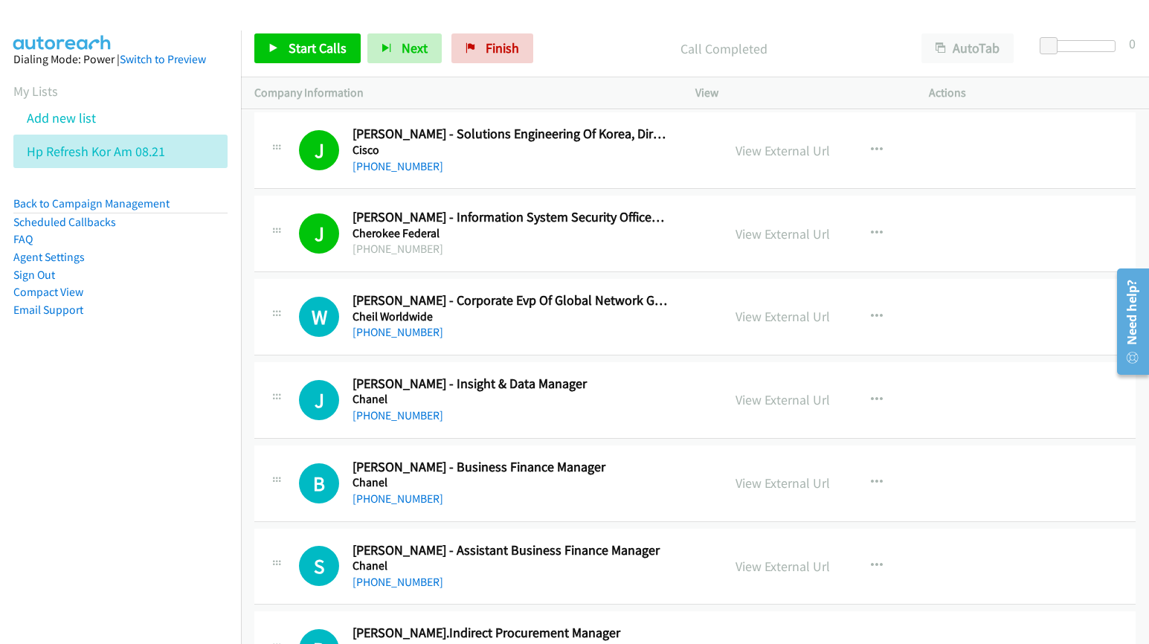
scroll to position [7899, 0]
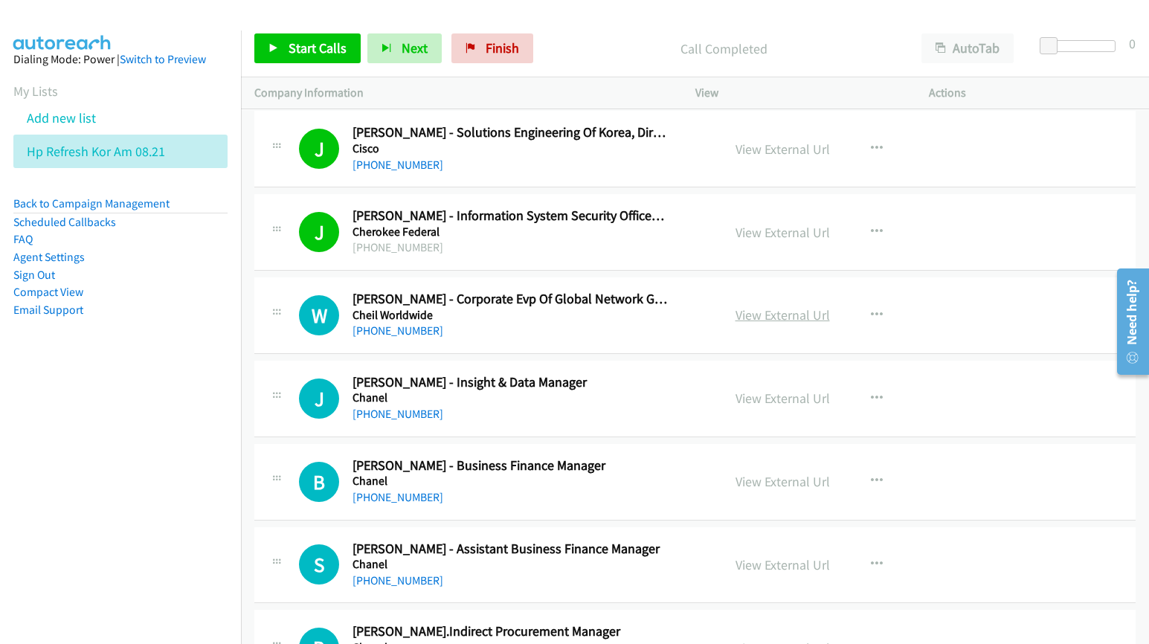
click at [748, 321] on link "View External Url" at bounding box center [782, 314] width 94 height 17
click at [768, 401] on link "View External Url" at bounding box center [782, 398] width 94 height 17
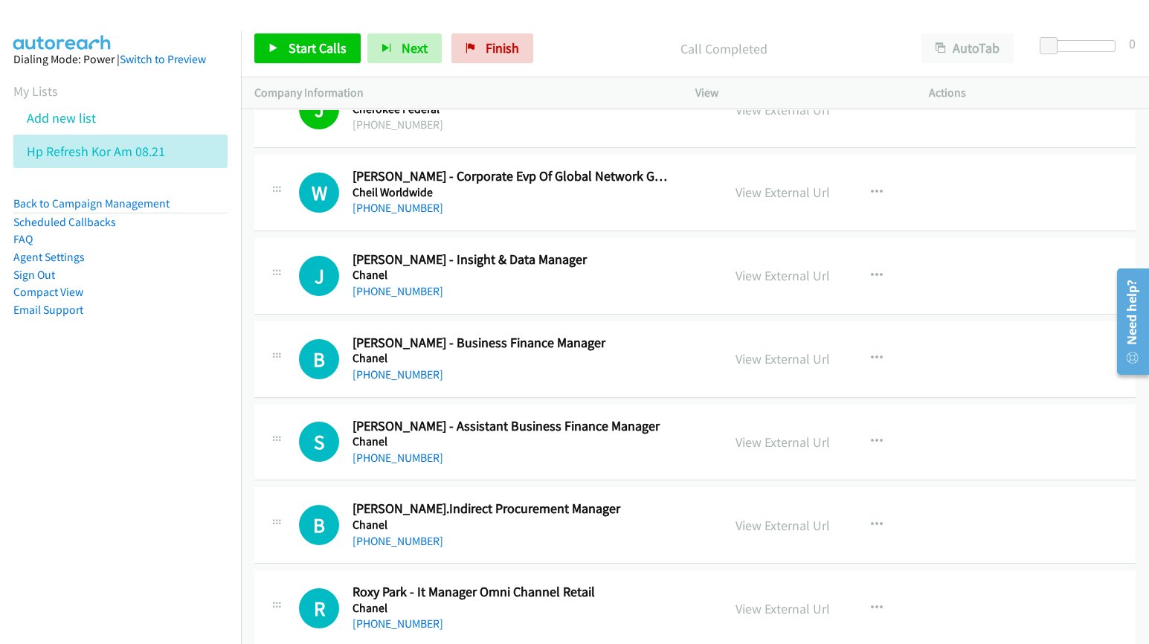
scroll to position [8085, 0]
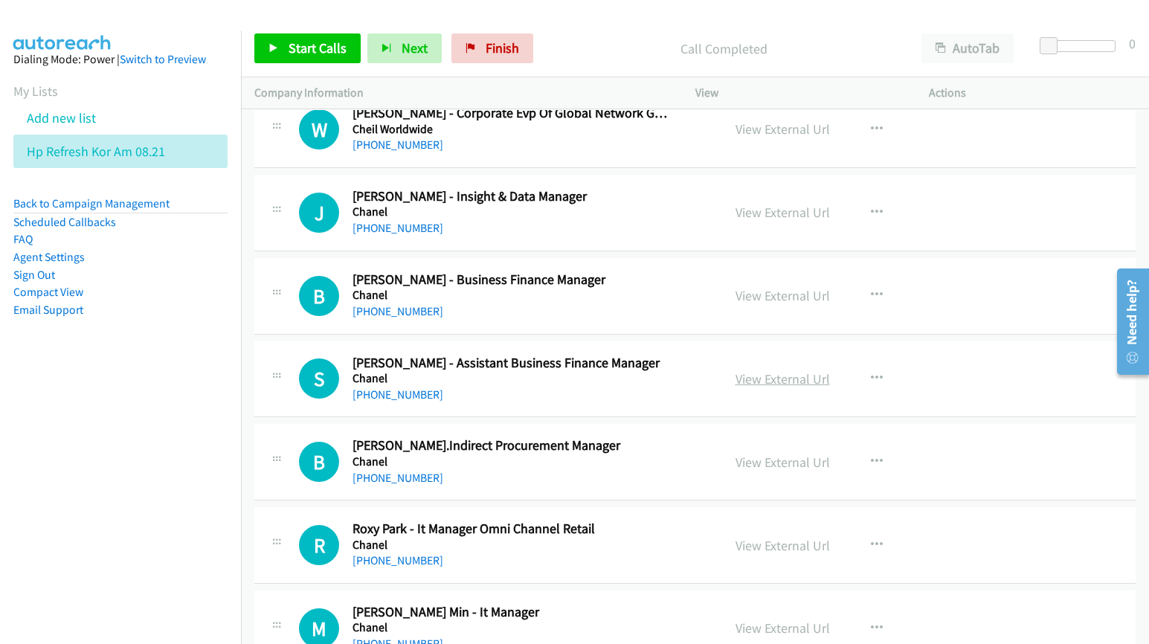
click at [782, 387] on link "View External Url" at bounding box center [782, 378] width 94 height 17
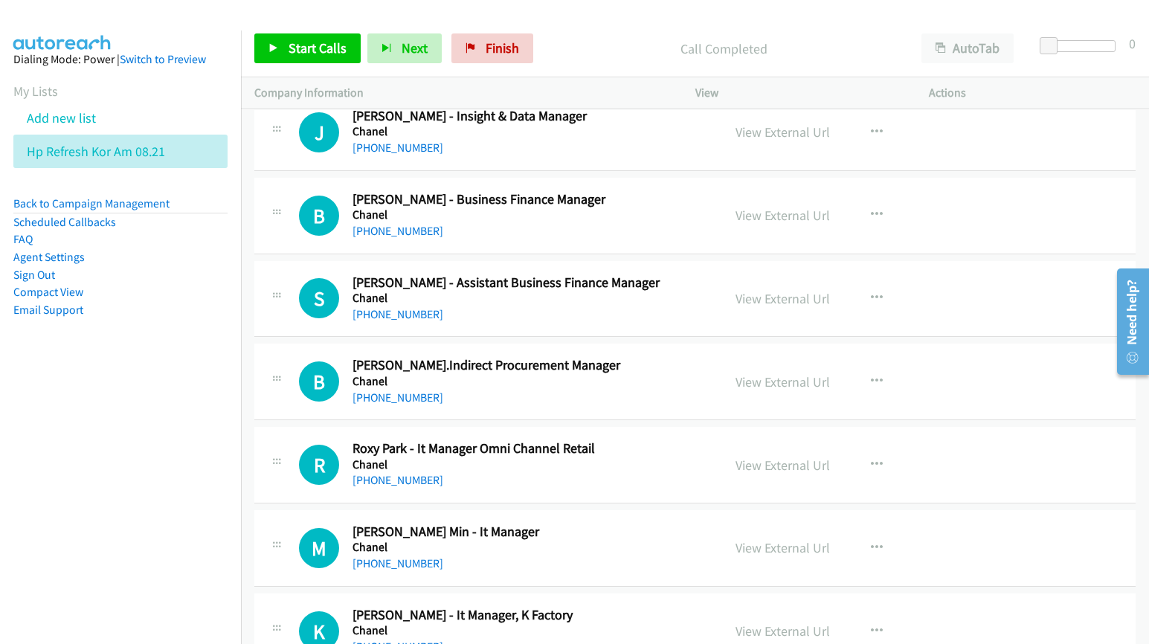
scroll to position [8178, 0]
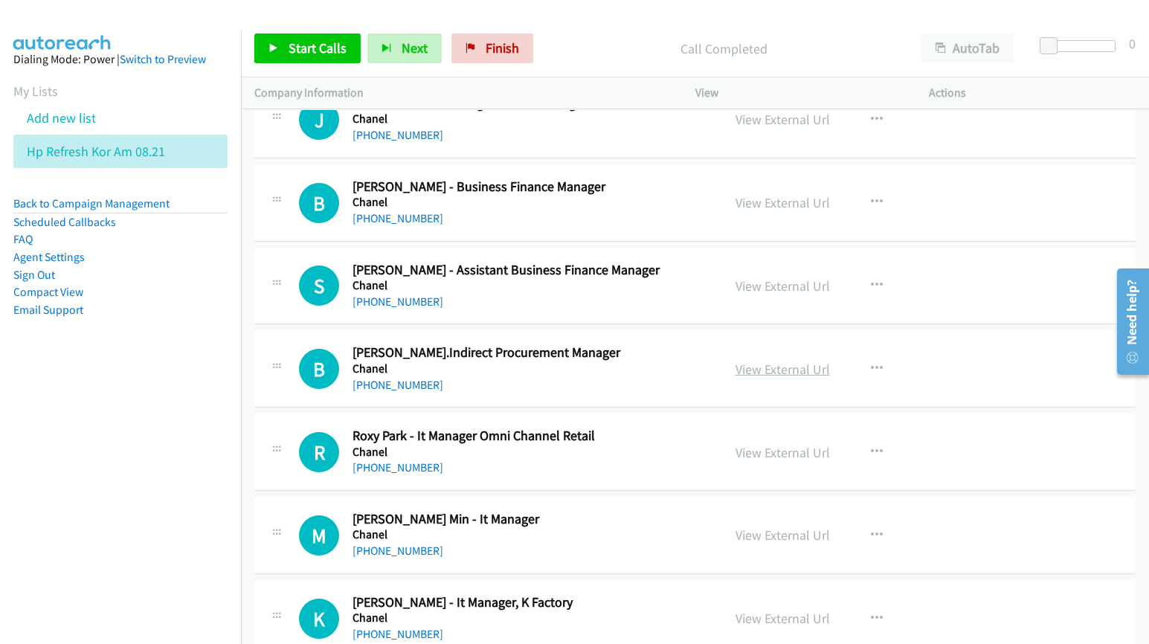
click at [745, 376] on link "View External Url" at bounding box center [782, 369] width 94 height 17
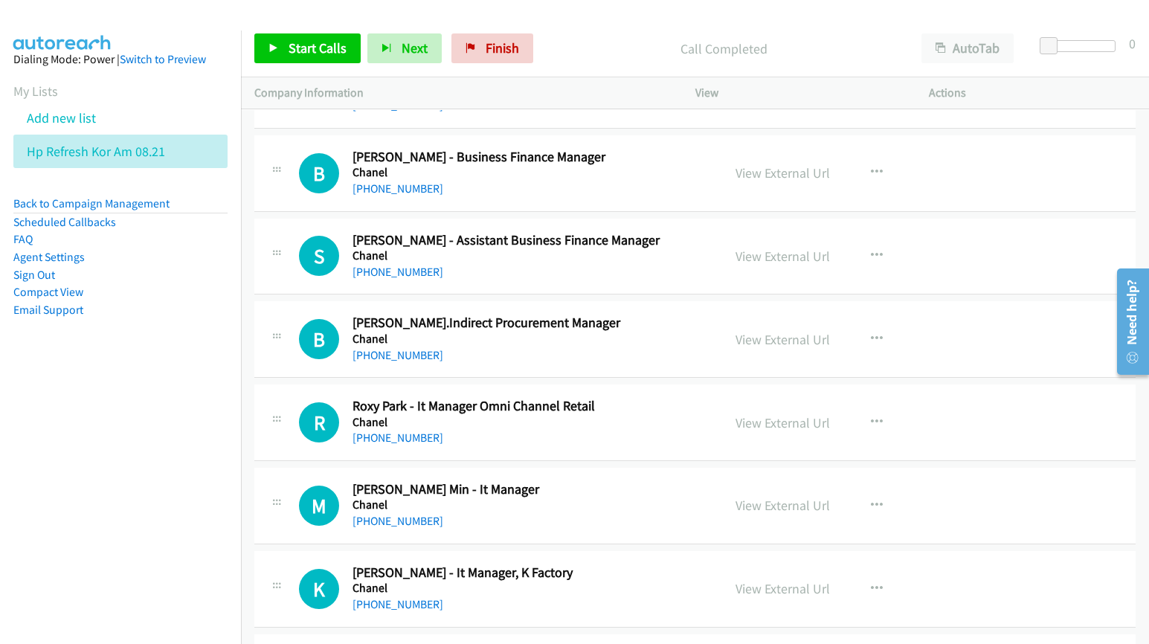
scroll to position [8271, 0]
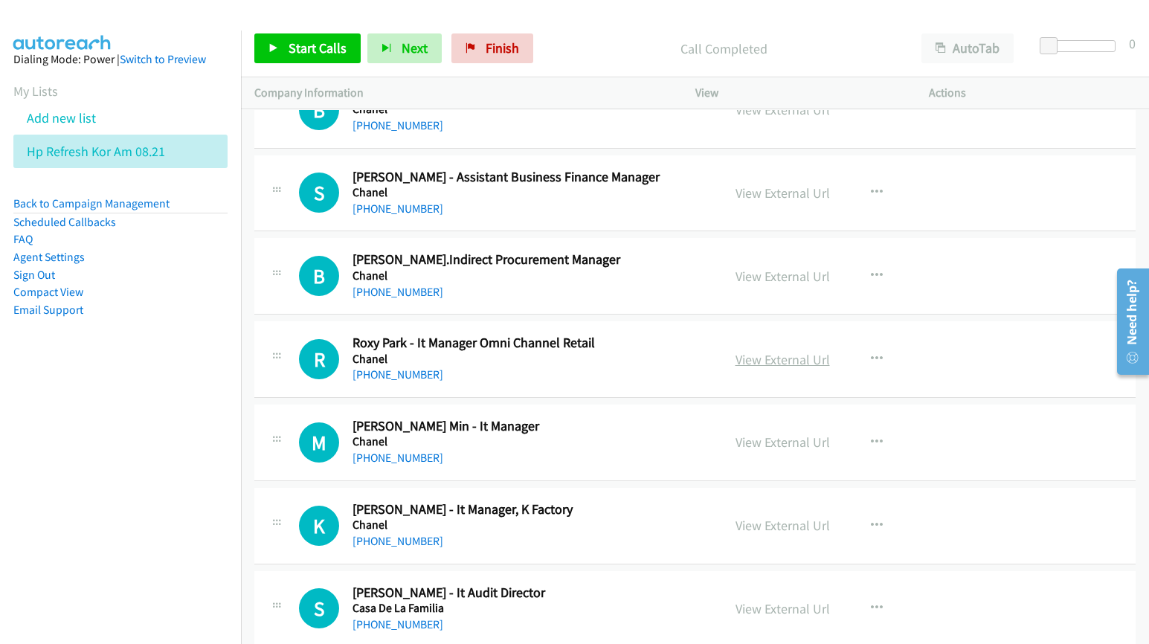
click at [752, 368] on link "View External Url" at bounding box center [782, 359] width 94 height 17
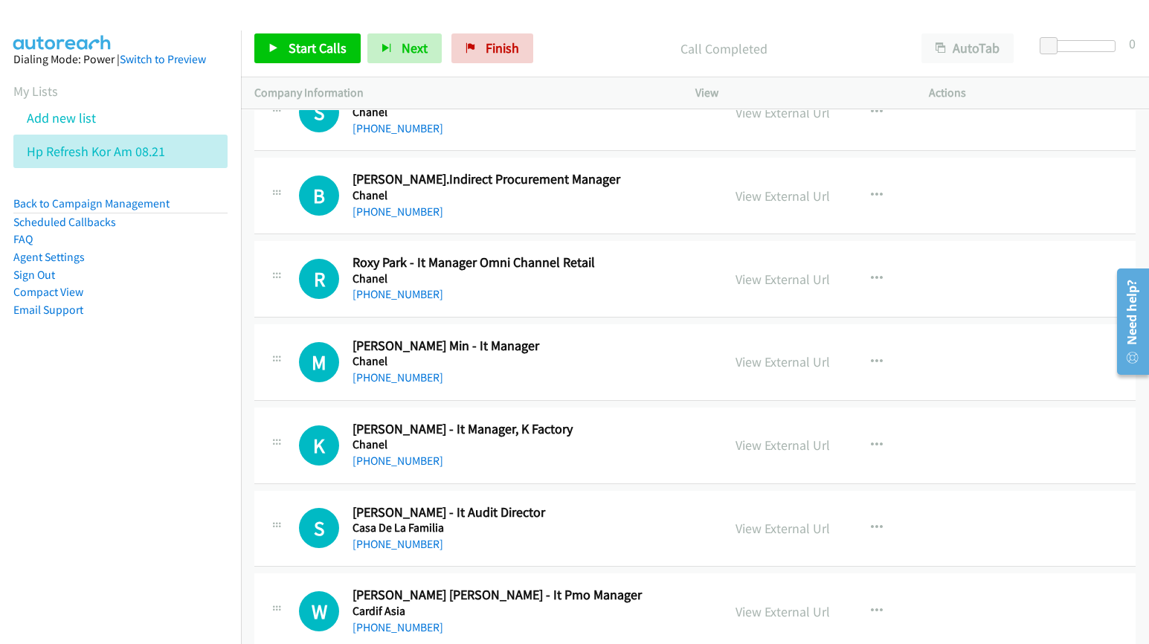
scroll to position [8364, 0]
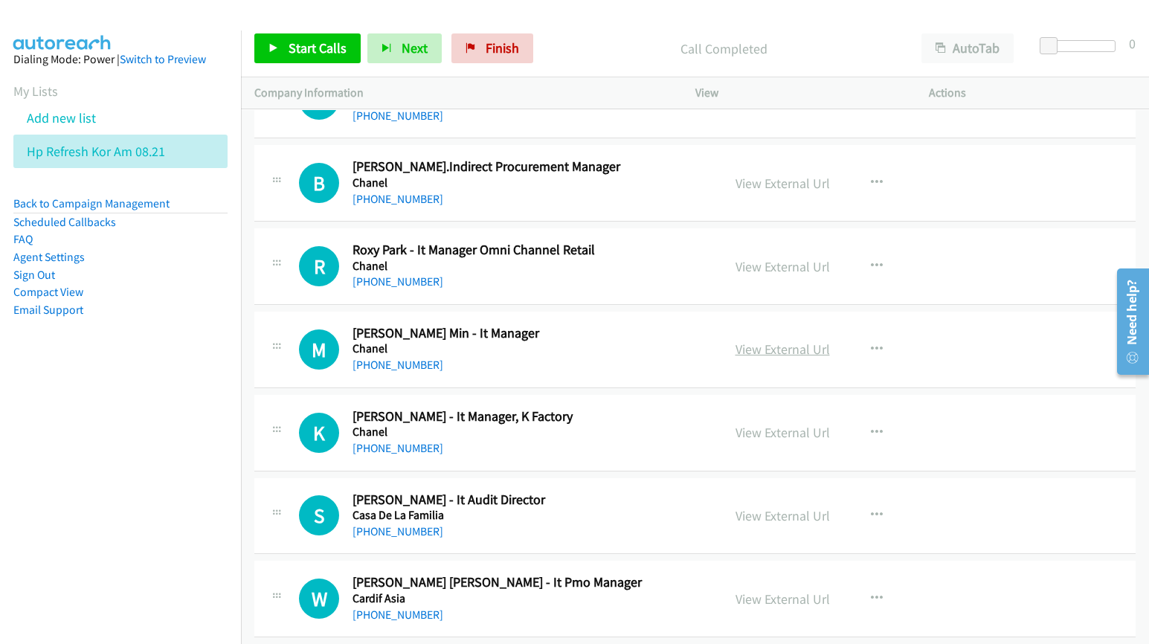
click at [760, 358] on link "View External Url" at bounding box center [782, 349] width 94 height 17
click at [758, 441] on link "View External Url" at bounding box center [782, 432] width 94 height 17
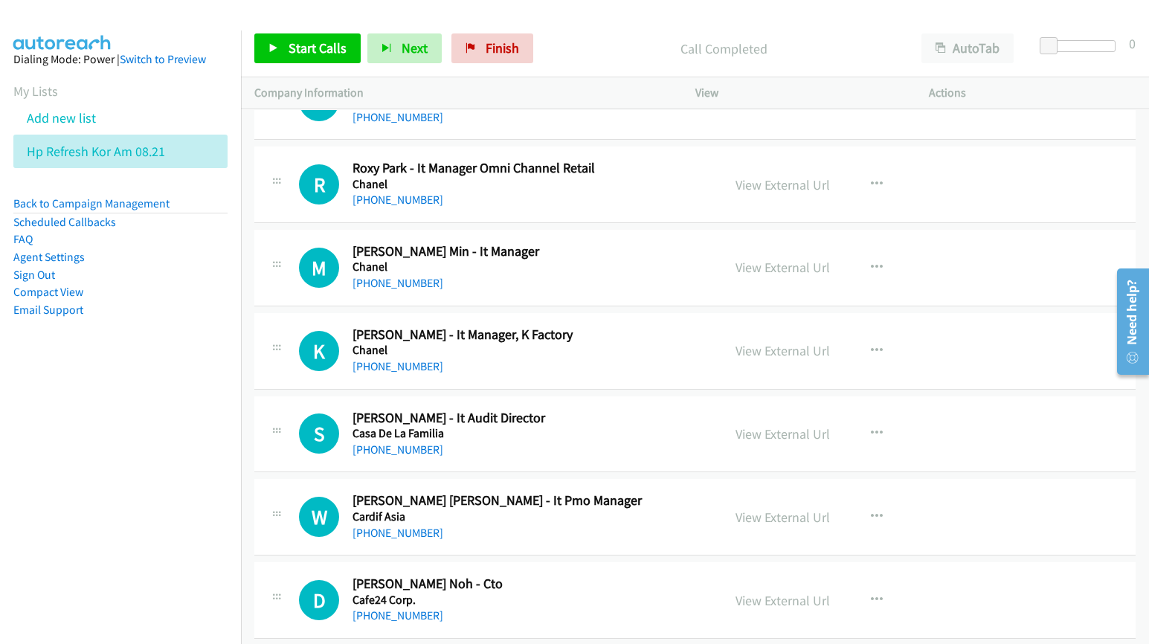
scroll to position [8457, 0]
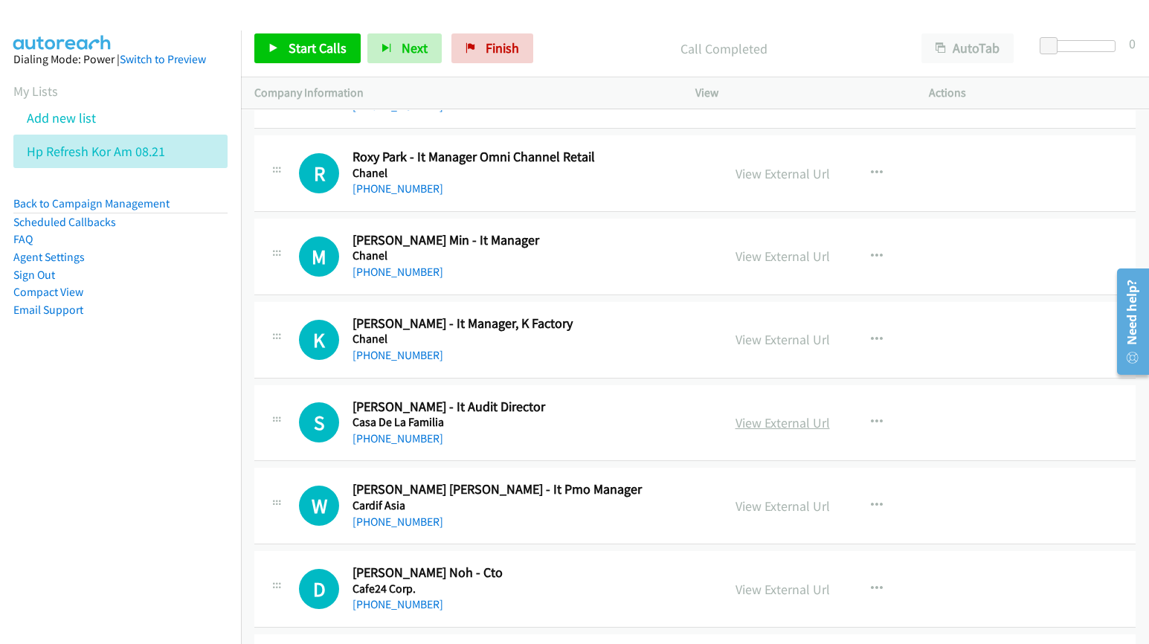
click at [785, 431] on link "View External Url" at bounding box center [782, 422] width 94 height 17
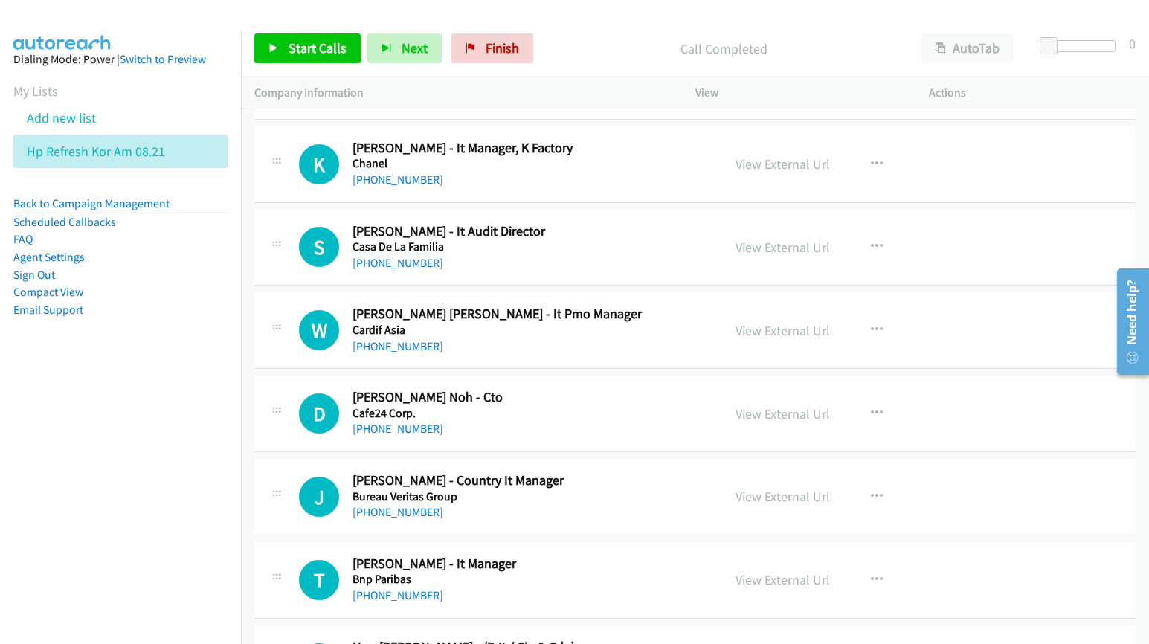
scroll to position [8643, 0]
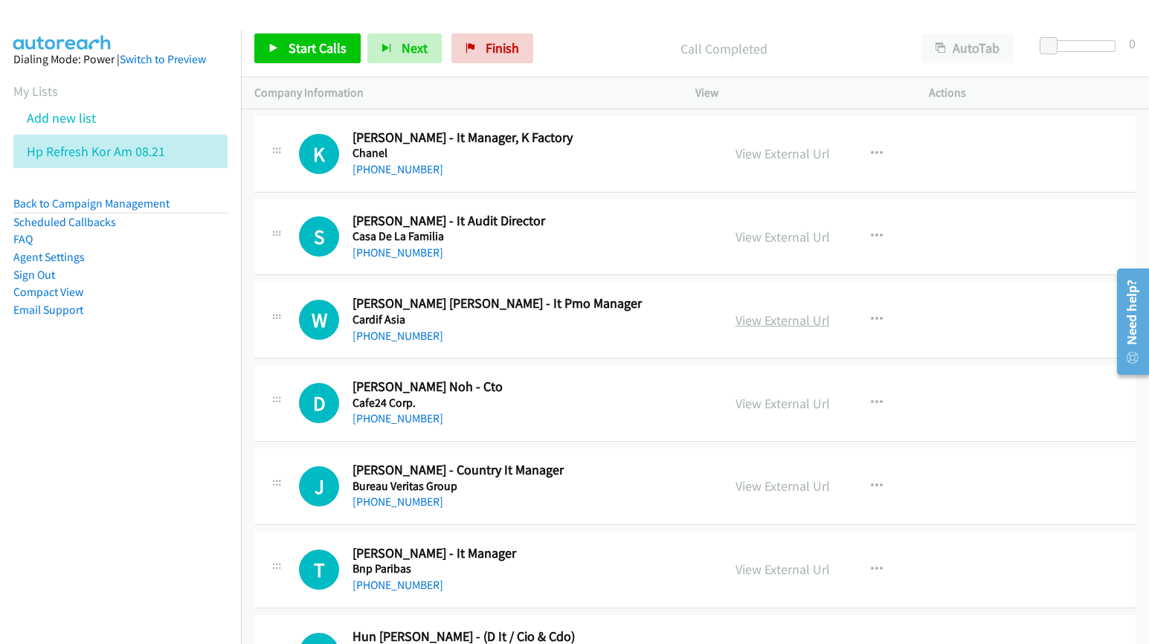
click at [753, 329] on link "View External Url" at bounding box center [782, 320] width 94 height 17
click at [751, 412] on link "View External Url" at bounding box center [782, 403] width 94 height 17
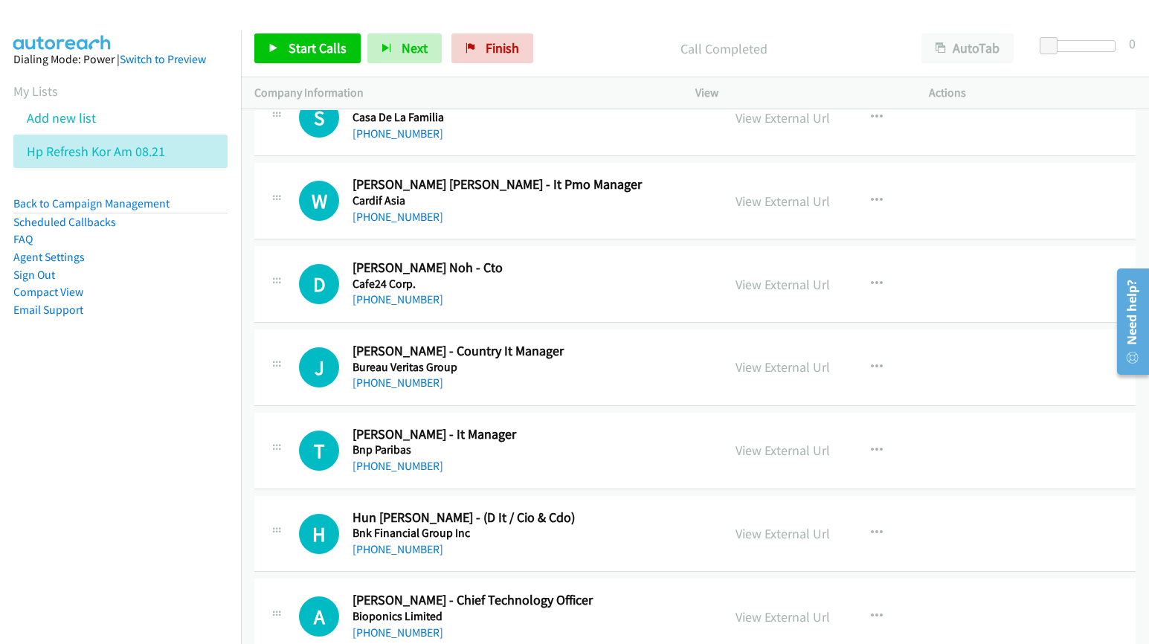
scroll to position [8829, 0]
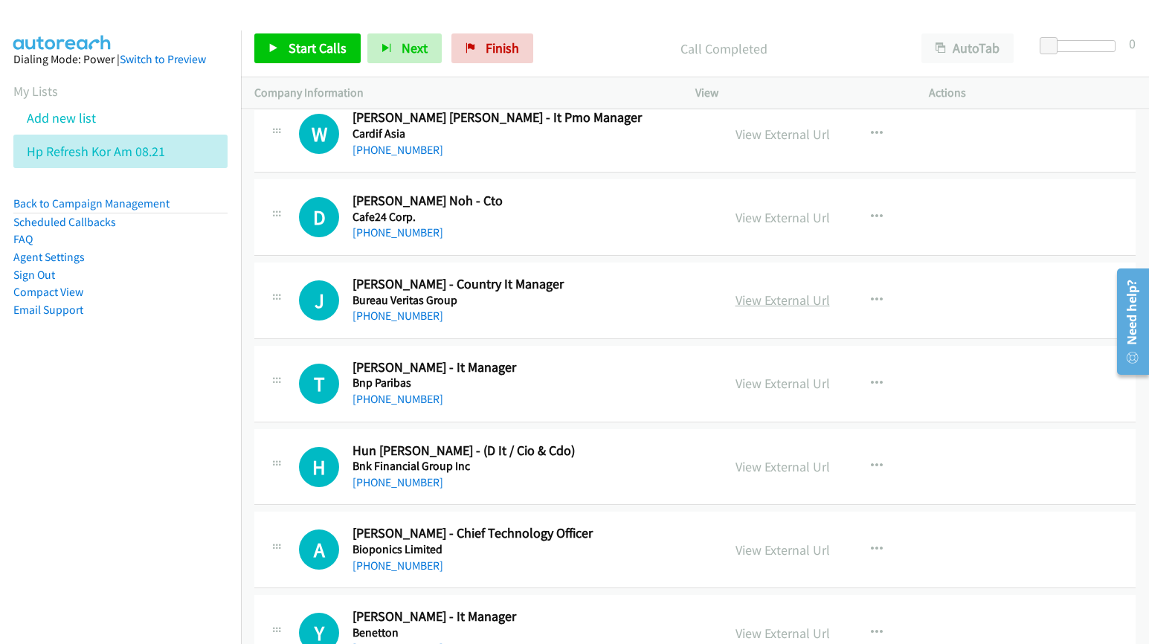
click at [758, 309] on link "View External Url" at bounding box center [782, 299] width 94 height 17
click at [753, 392] on link "View External Url" at bounding box center [782, 383] width 94 height 17
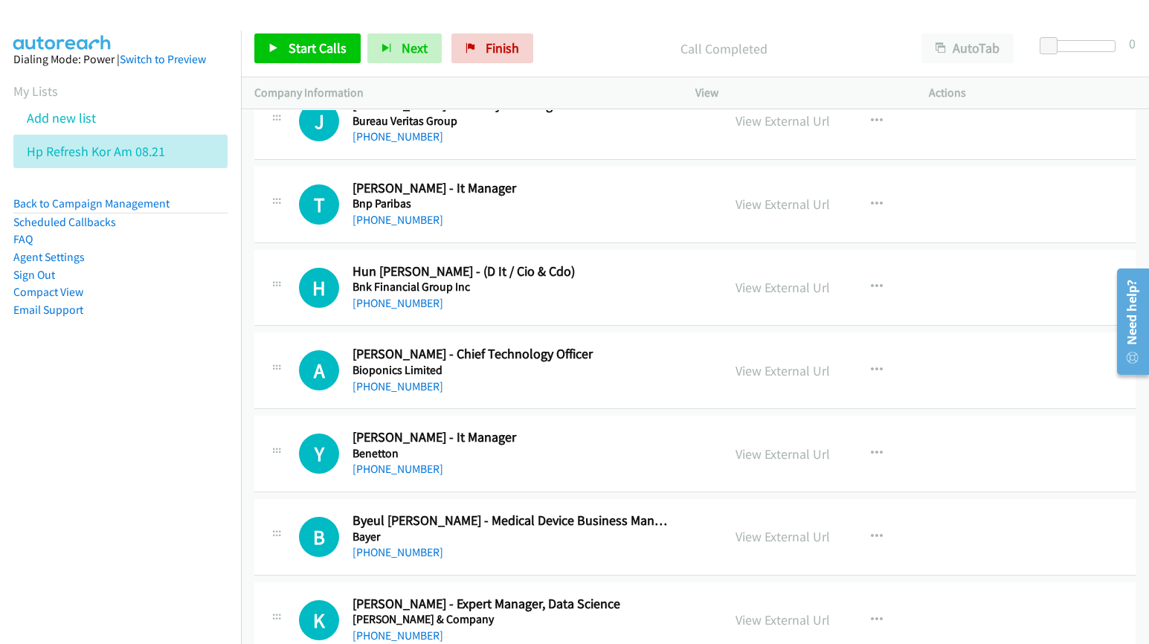
scroll to position [9015, 0]
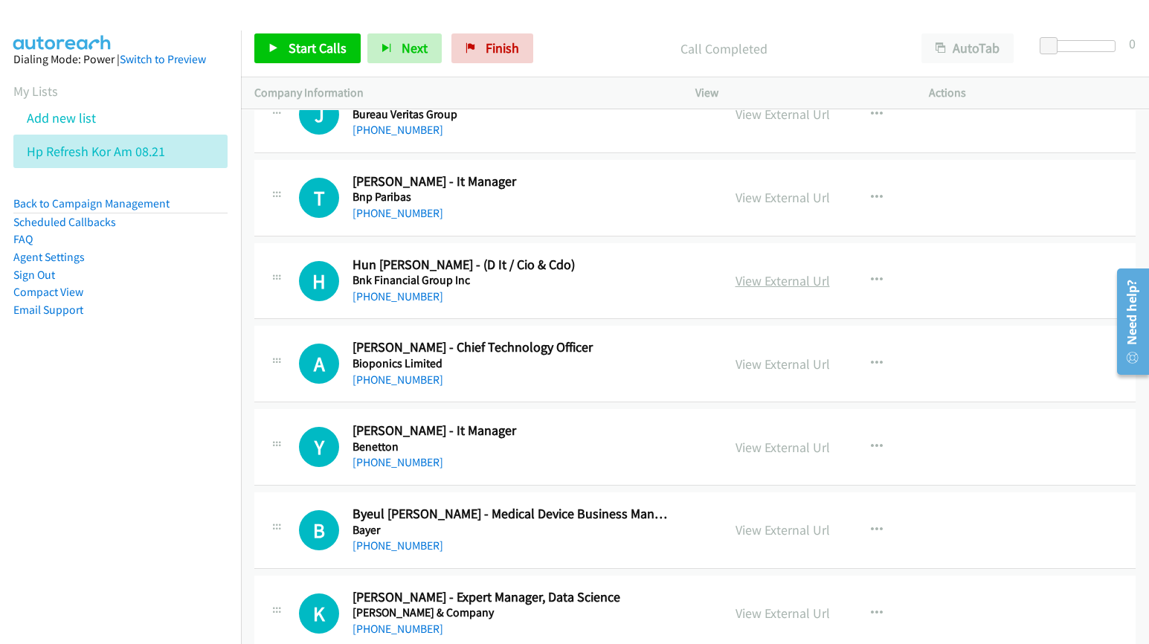
click at [766, 289] on link "View External Url" at bounding box center [782, 280] width 94 height 17
click at [764, 372] on link "View External Url" at bounding box center [782, 363] width 94 height 17
click at [759, 456] on link "View External Url" at bounding box center [782, 447] width 94 height 17
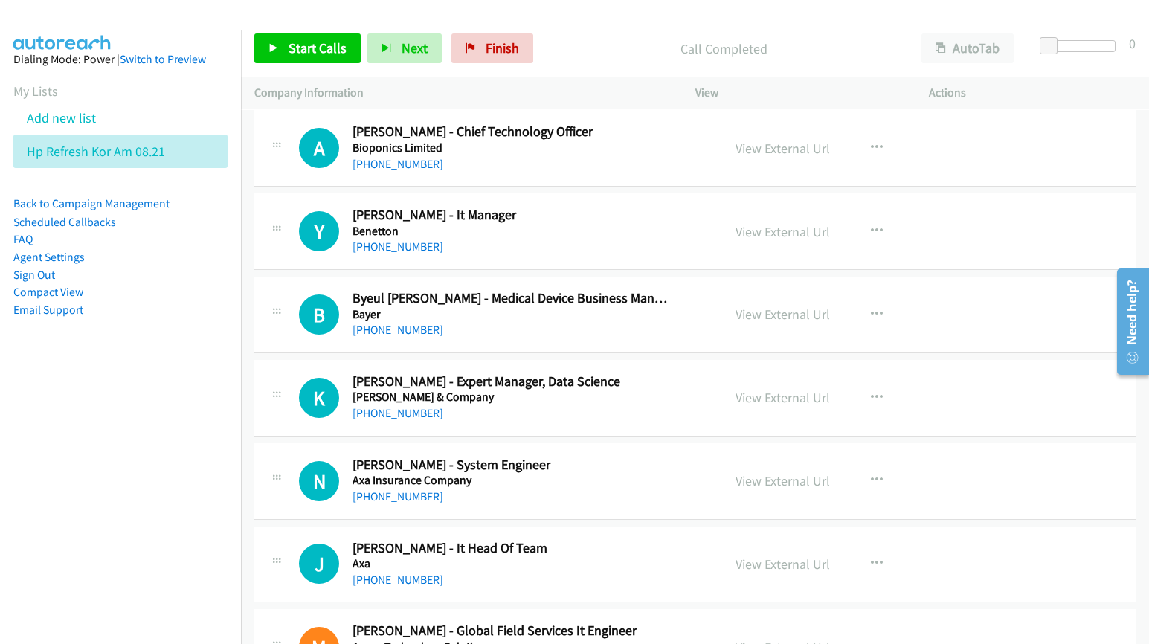
scroll to position [9293, 0]
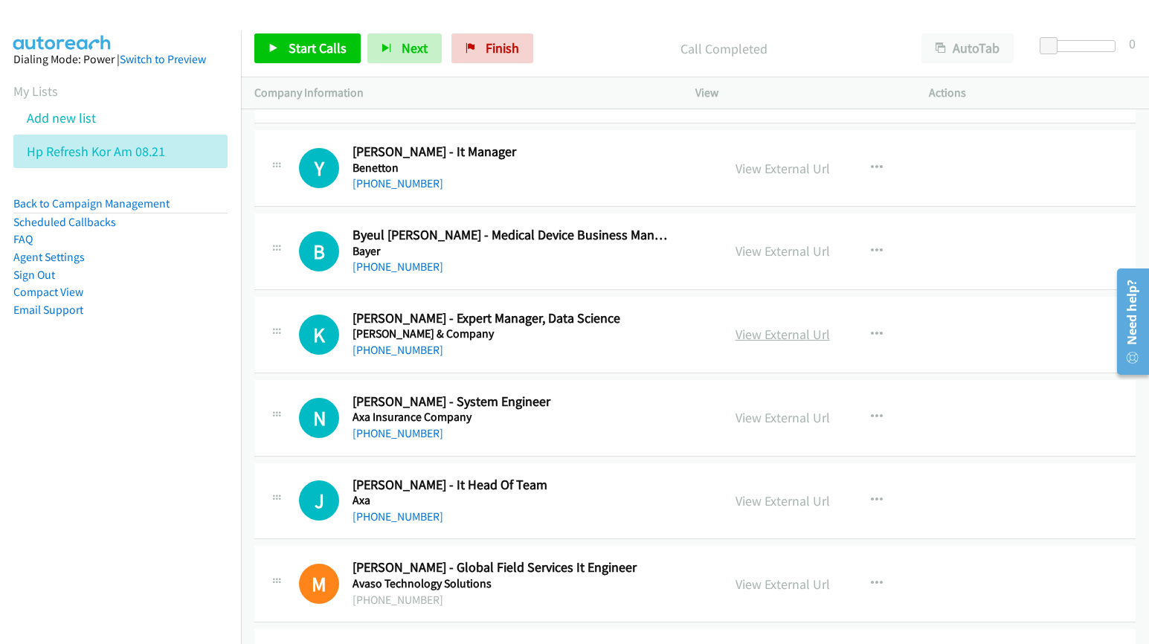
click at [755, 343] on link "View External Url" at bounding box center [782, 334] width 94 height 17
click at [771, 426] on link "View External Url" at bounding box center [782, 417] width 94 height 17
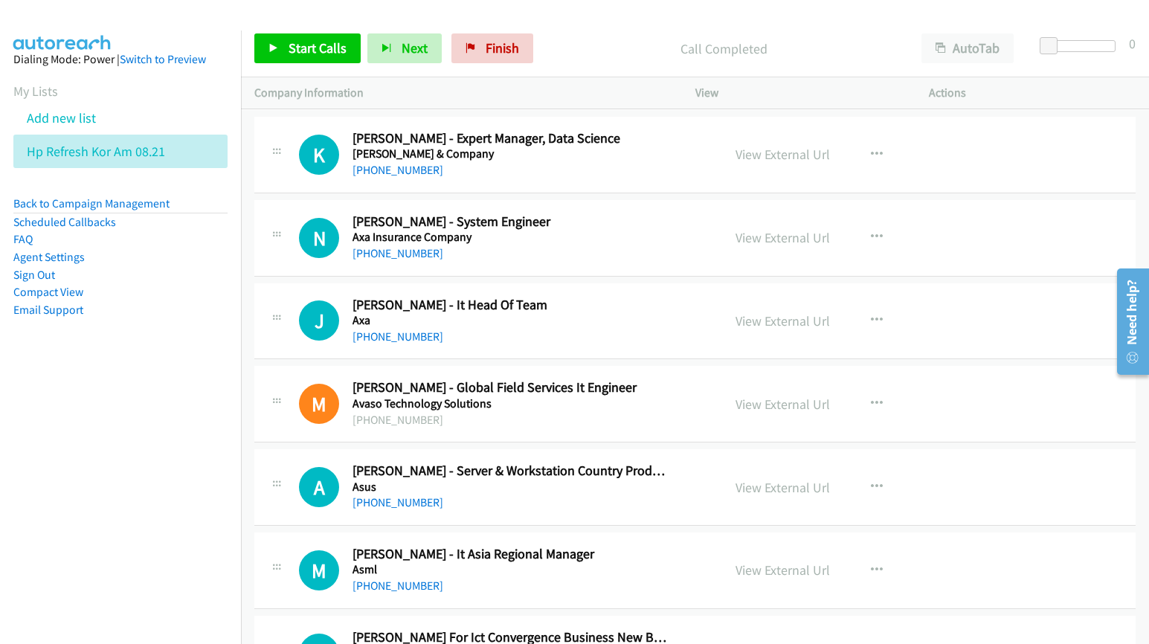
scroll to position [9479, 0]
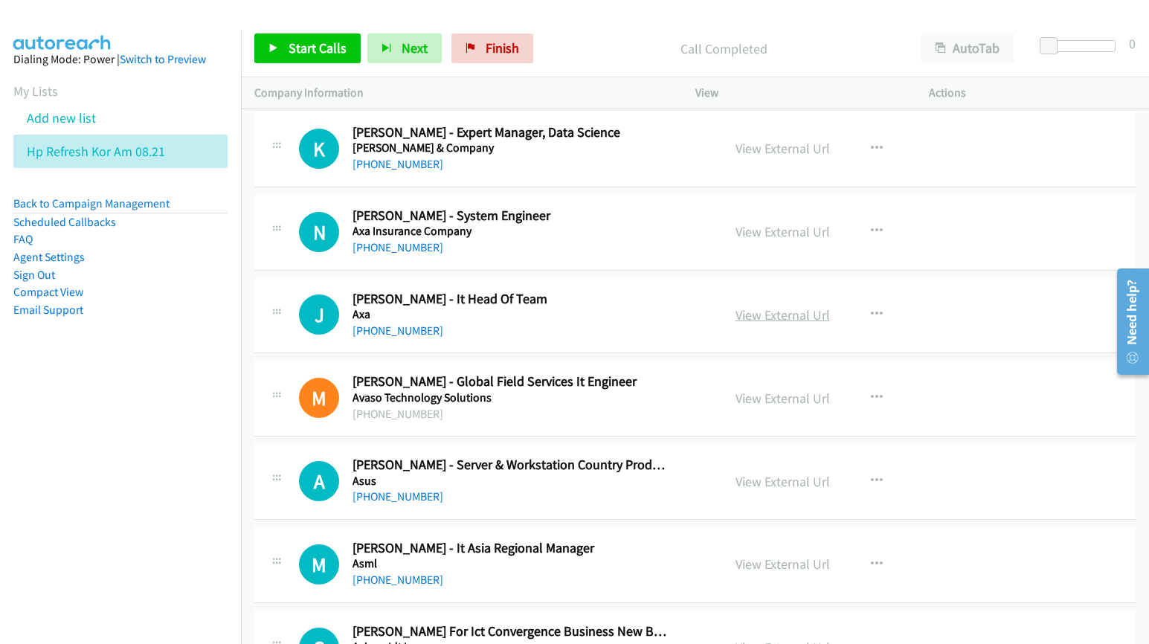
click at [760, 323] on link "View External Url" at bounding box center [782, 314] width 94 height 17
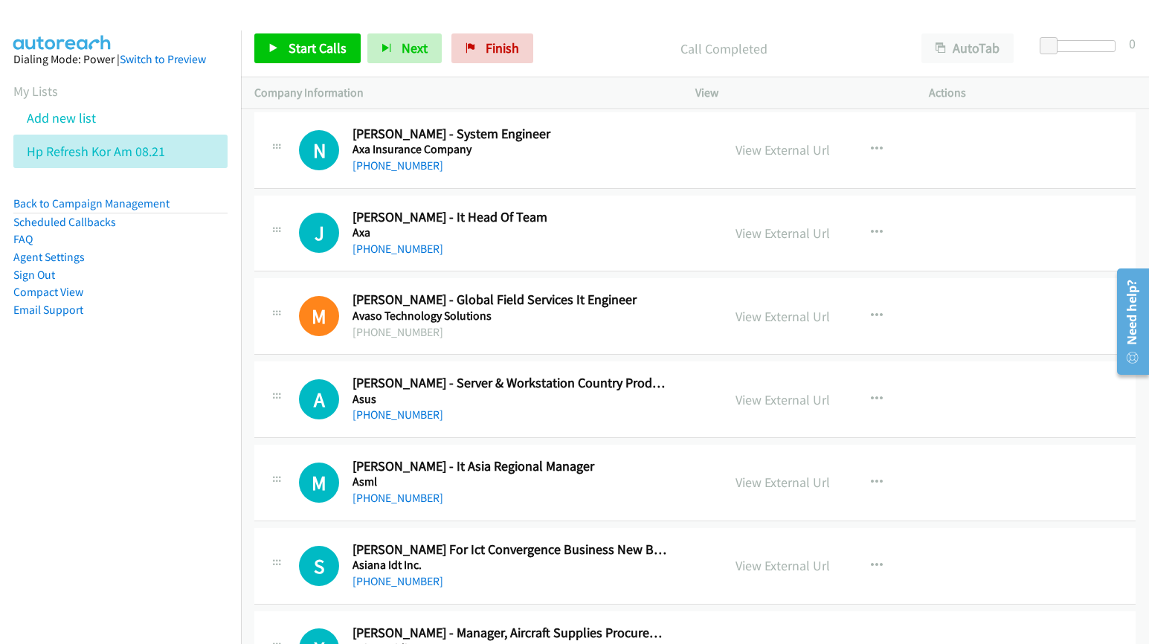
scroll to position [9572, 0]
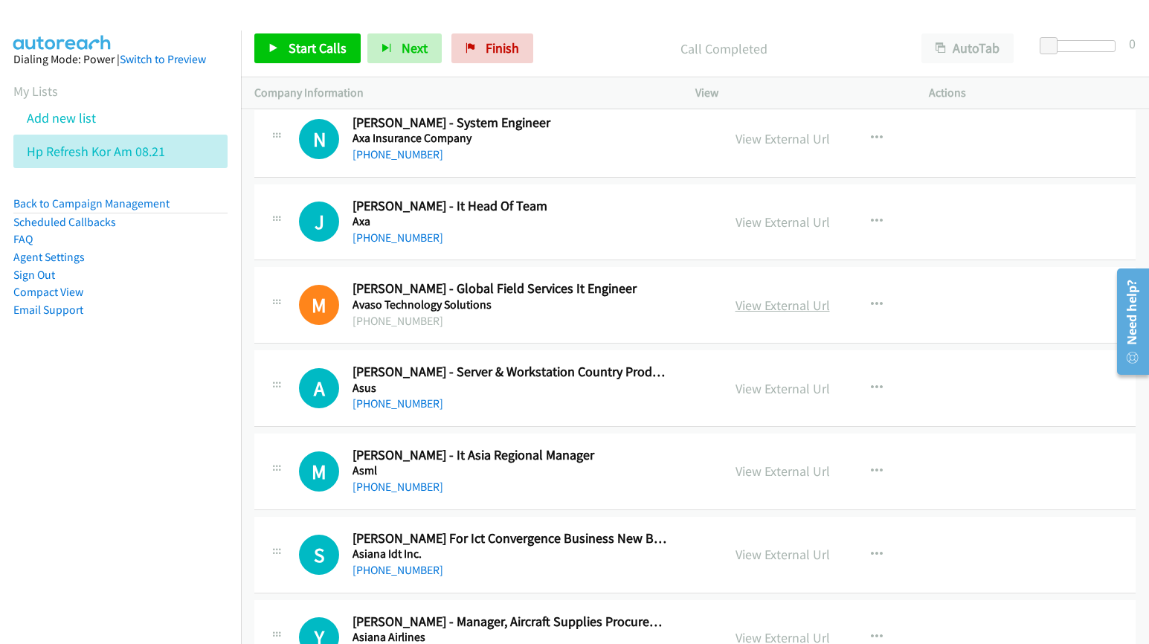
click at [749, 314] on link "View External Url" at bounding box center [782, 305] width 94 height 17
click at [749, 397] on link "View External Url" at bounding box center [782, 388] width 94 height 17
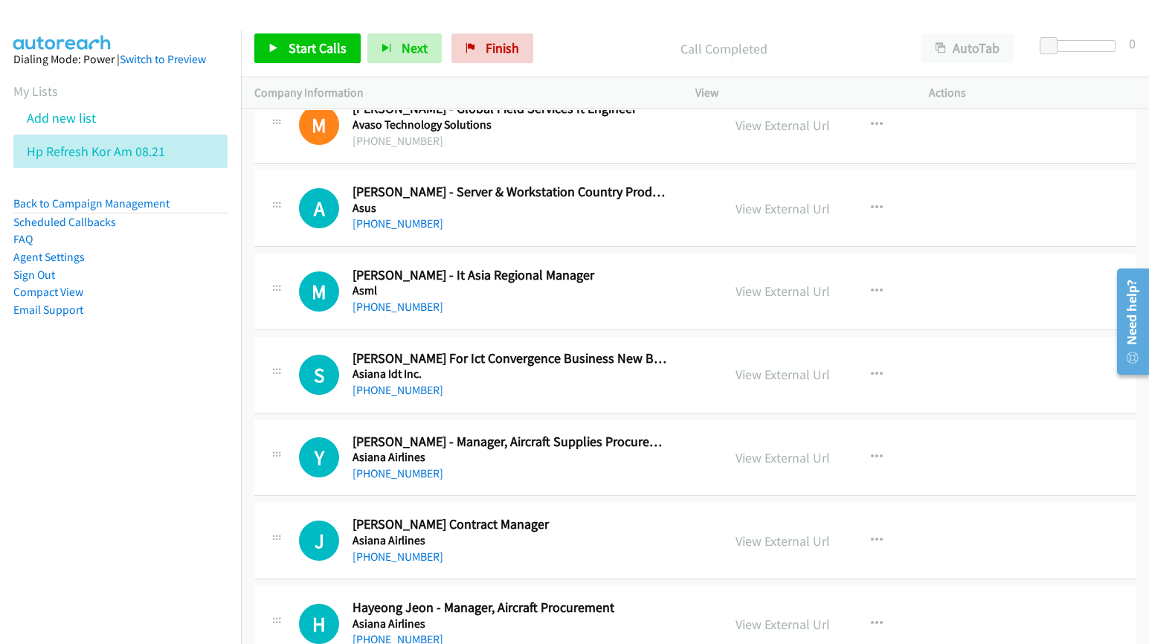
scroll to position [9758, 0]
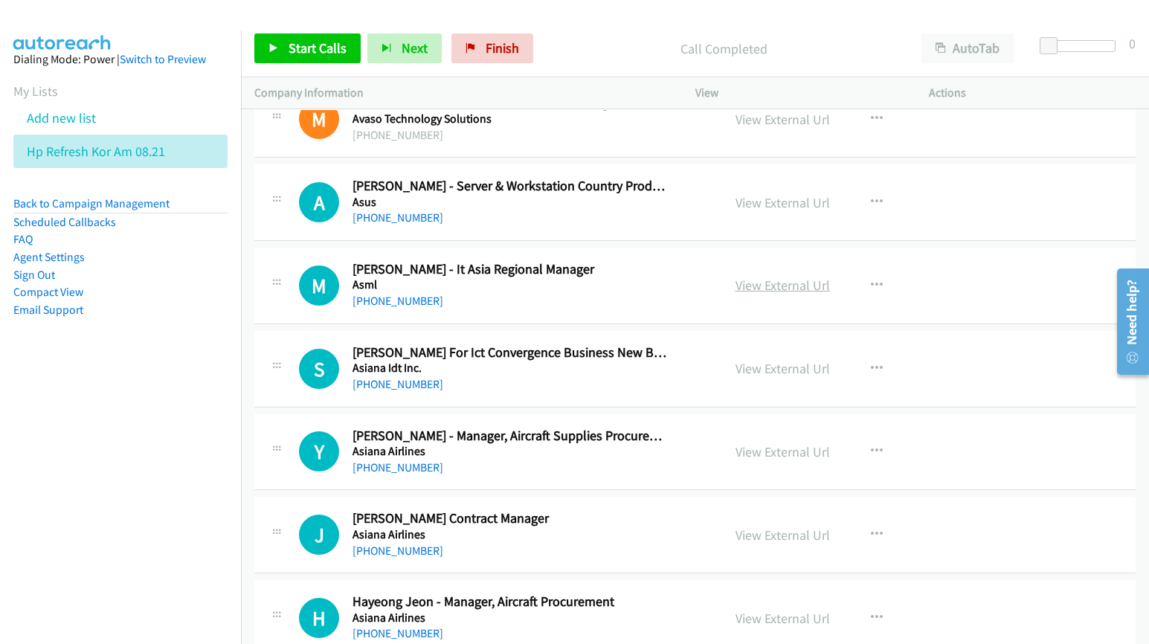
click at [753, 294] on link "View External Url" at bounding box center [782, 285] width 94 height 17
click at [749, 377] on link "View External Url" at bounding box center [782, 368] width 94 height 17
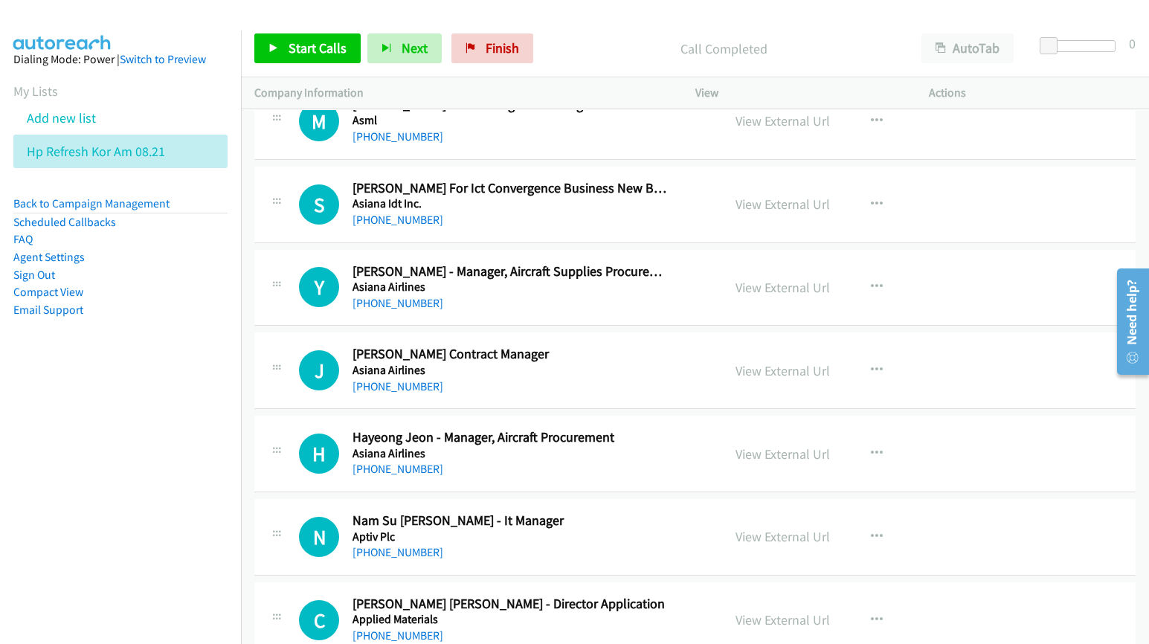
scroll to position [9944, 0]
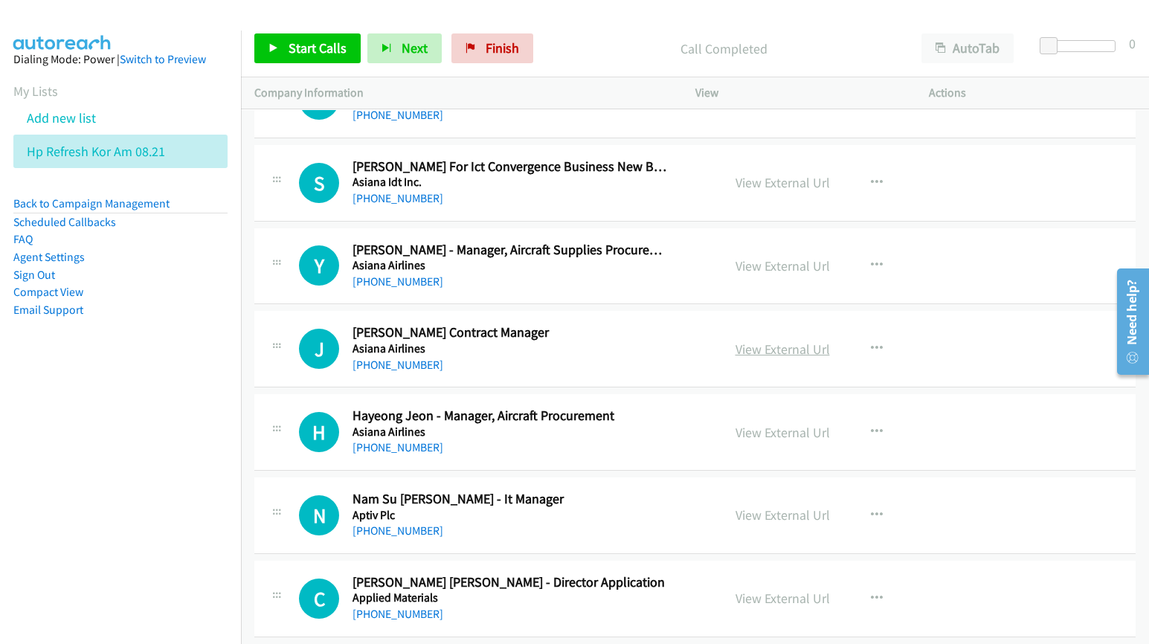
click at [786, 358] on link "View External Url" at bounding box center [782, 349] width 94 height 17
click at [763, 441] on link "View External Url" at bounding box center [782, 432] width 94 height 17
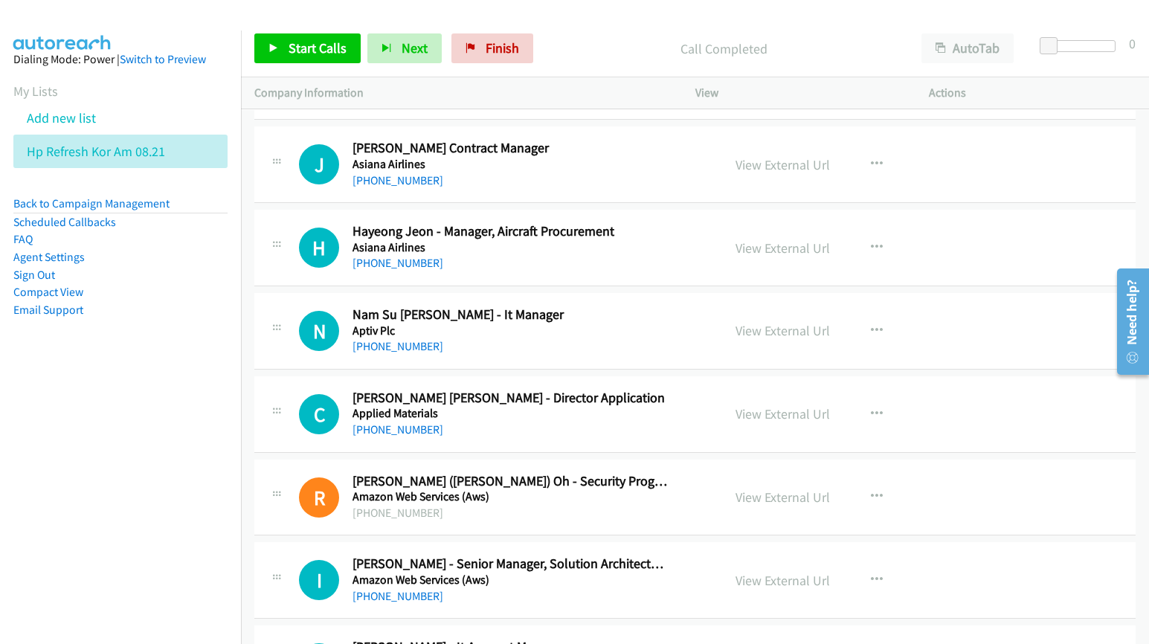
scroll to position [10130, 0]
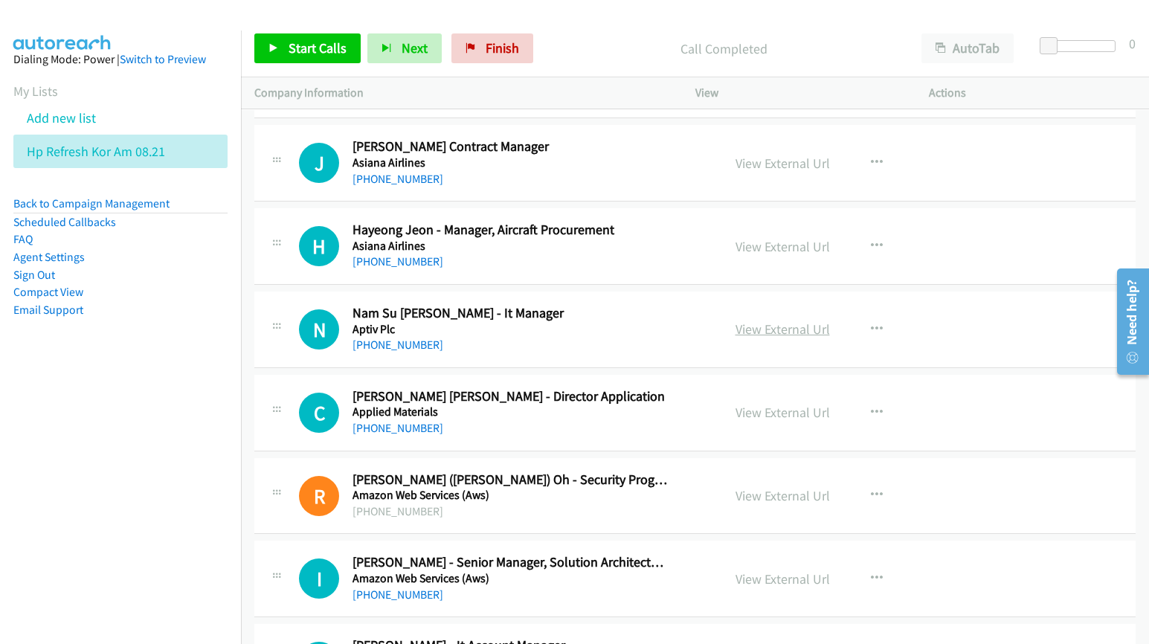
click at [778, 338] on link "View External Url" at bounding box center [782, 328] width 94 height 17
click at [761, 421] on link "View External Url" at bounding box center [782, 412] width 94 height 17
click at [764, 504] on link "View External Url" at bounding box center [782, 495] width 94 height 17
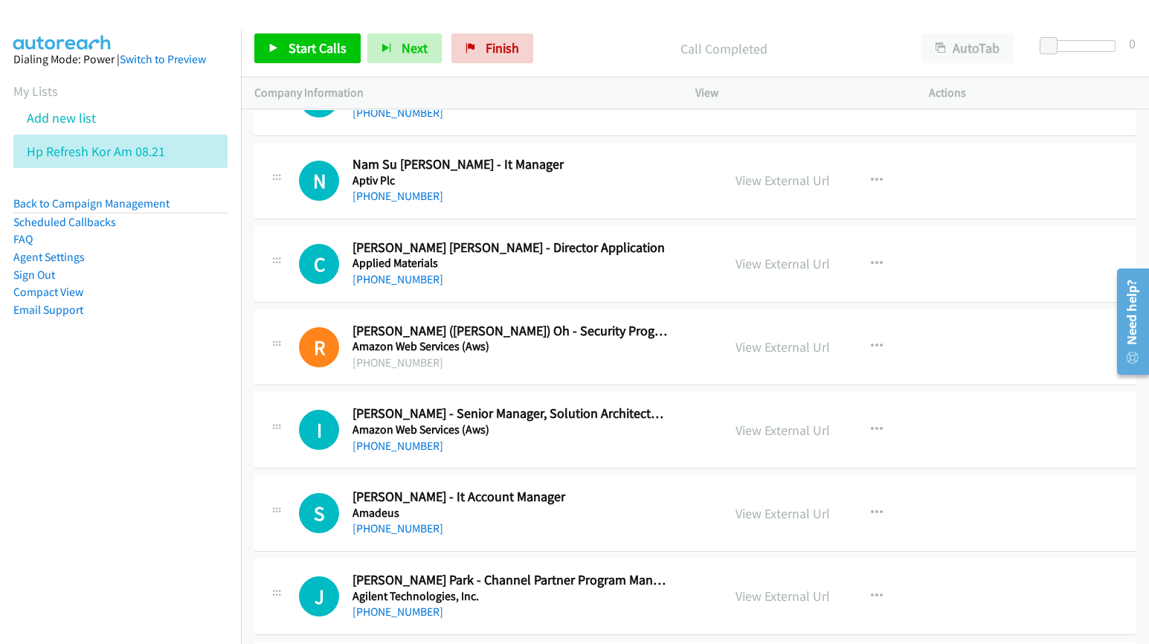
scroll to position [10316, 0]
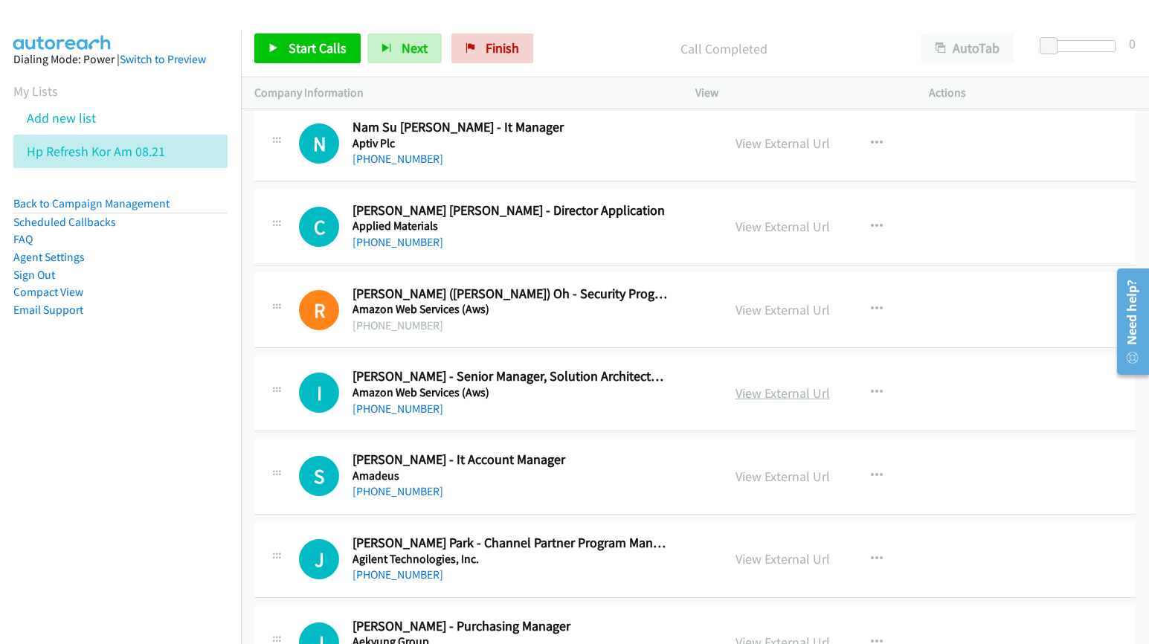
click at [774, 401] on link "View External Url" at bounding box center [782, 392] width 94 height 17
click at [759, 485] on link "View External Url" at bounding box center [782, 476] width 94 height 17
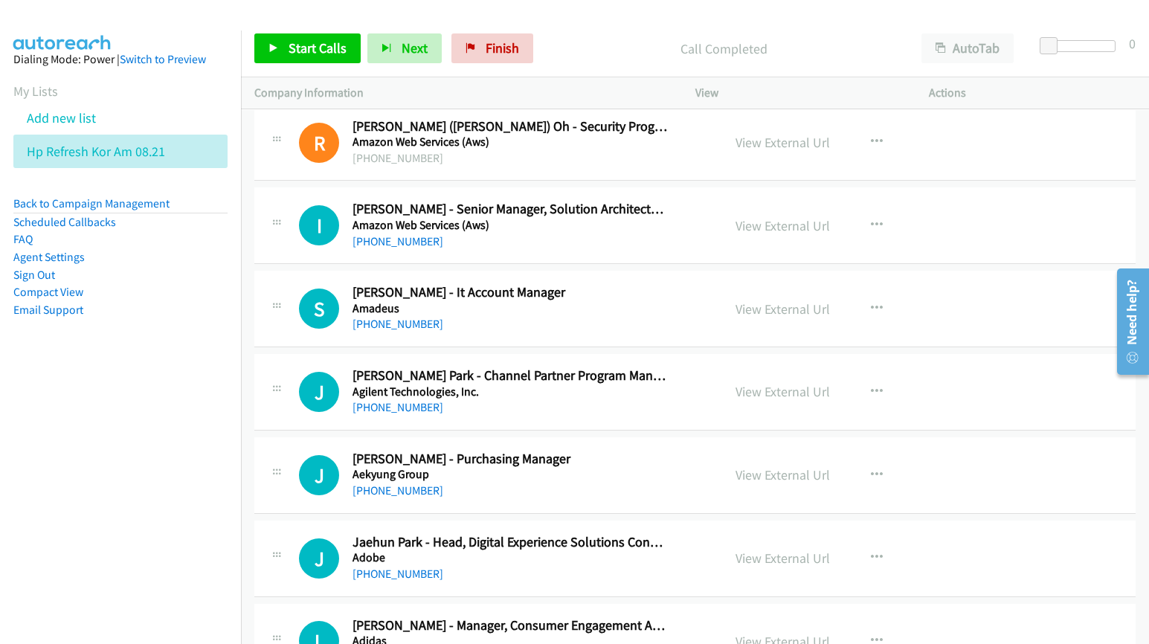
scroll to position [10502, 0]
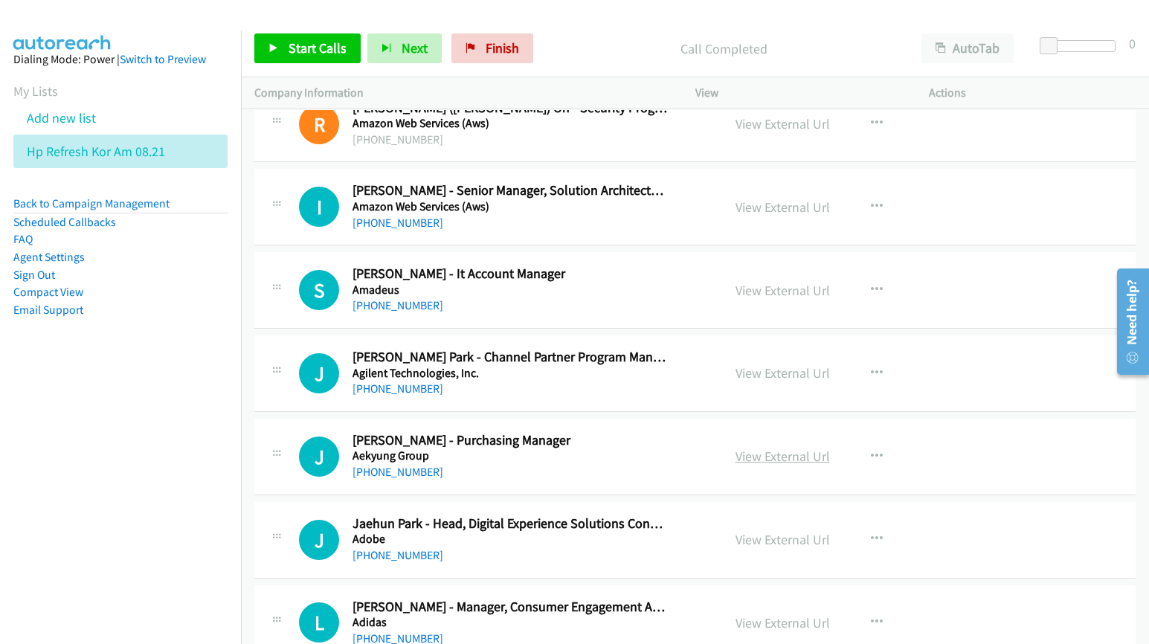
click at [793, 465] on link "View External Url" at bounding box center [782, 456] width 94 height 17
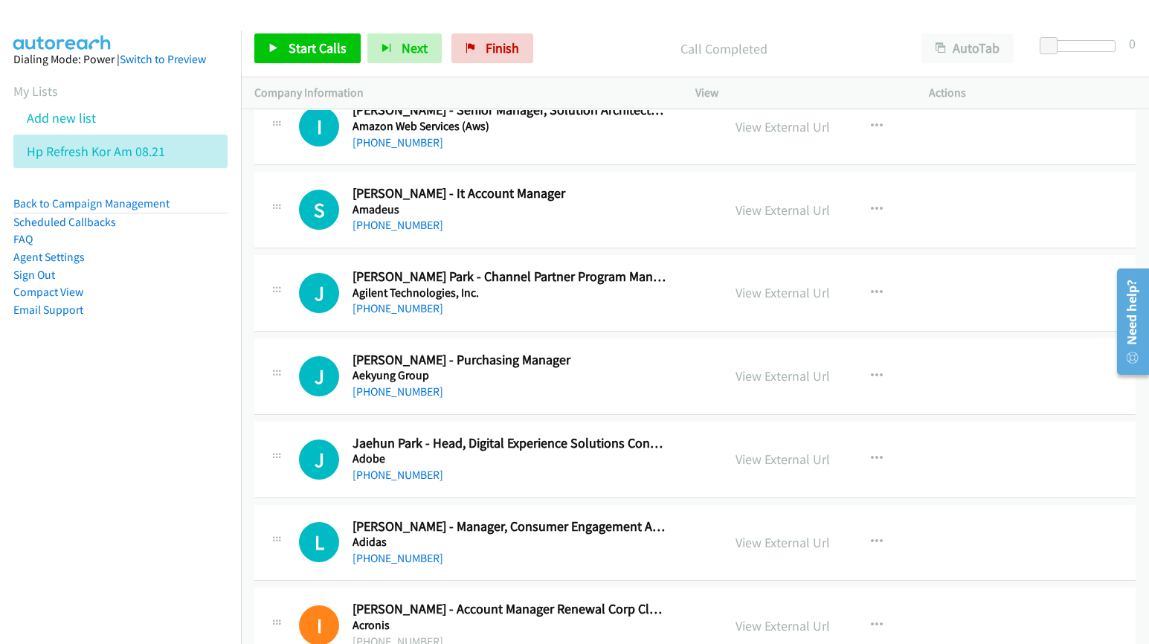
scroll to position [10594, 0]
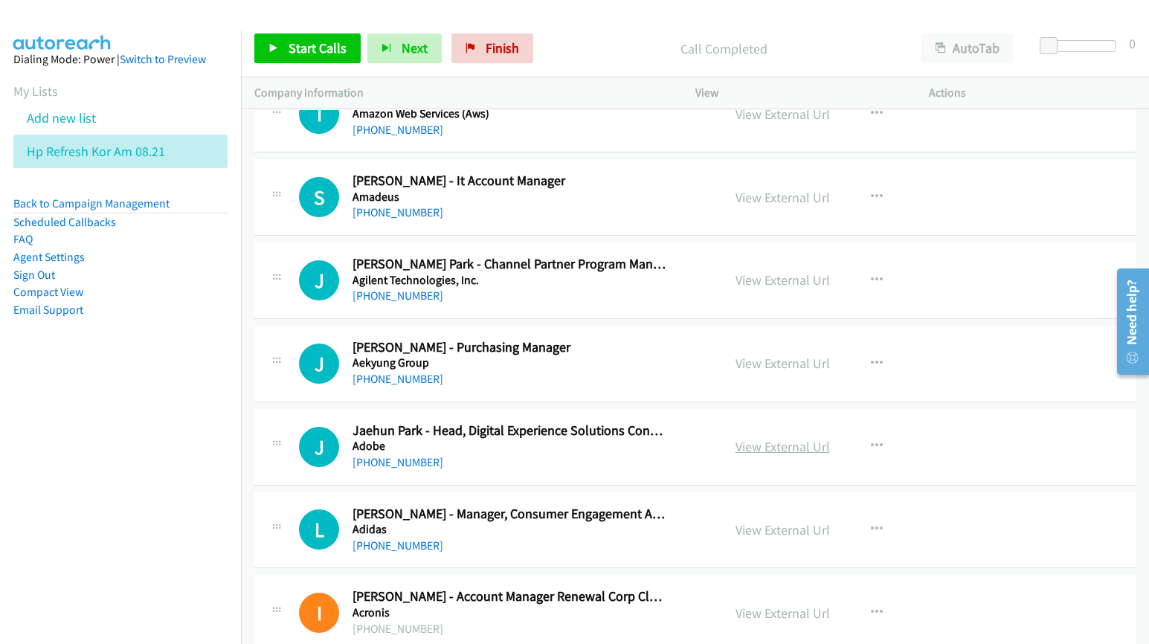
click at [770, 455] on link "View External Url" at bounding box center [782, 446] width 94 height 17
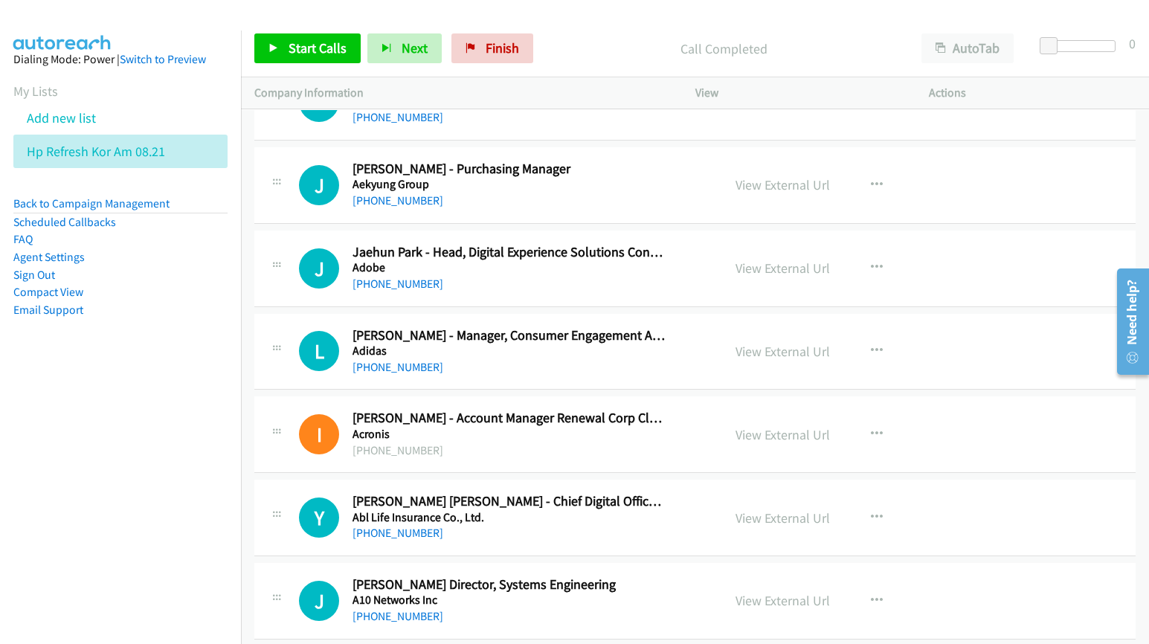
scroll to position [10780, 0]
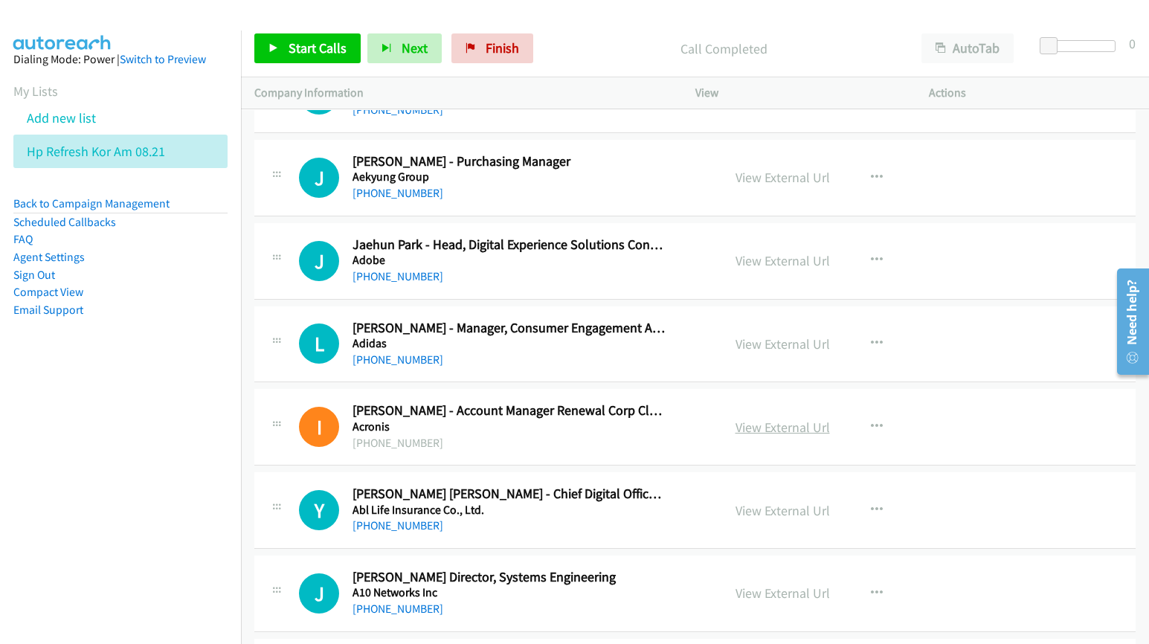
click at [779, 436] on link "View External Url" at bounding box center [782, 427] width 94 height 17
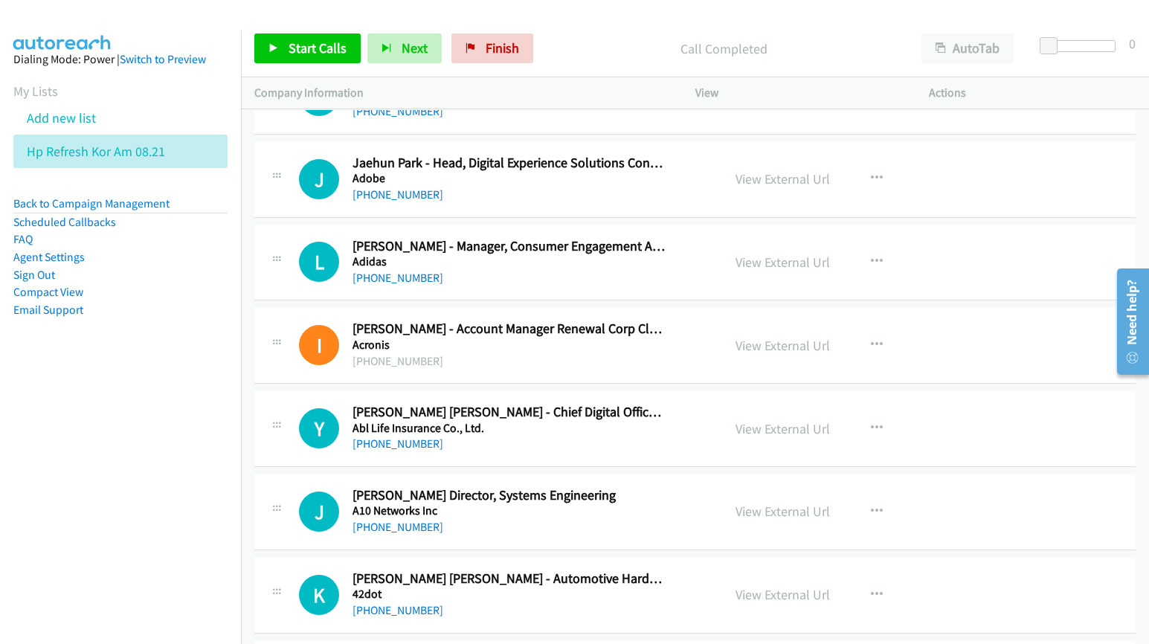
scroll to position [10873, 0]
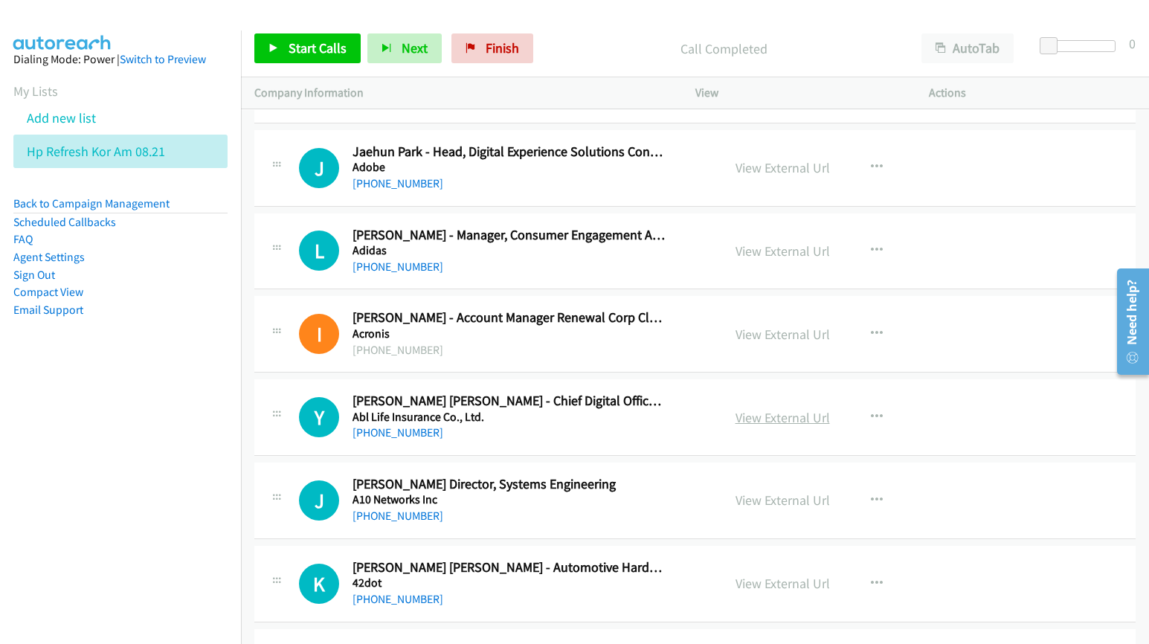
click at [785, 426] on link "View External Url" at bounding box center [782, 417] width 94 height 17
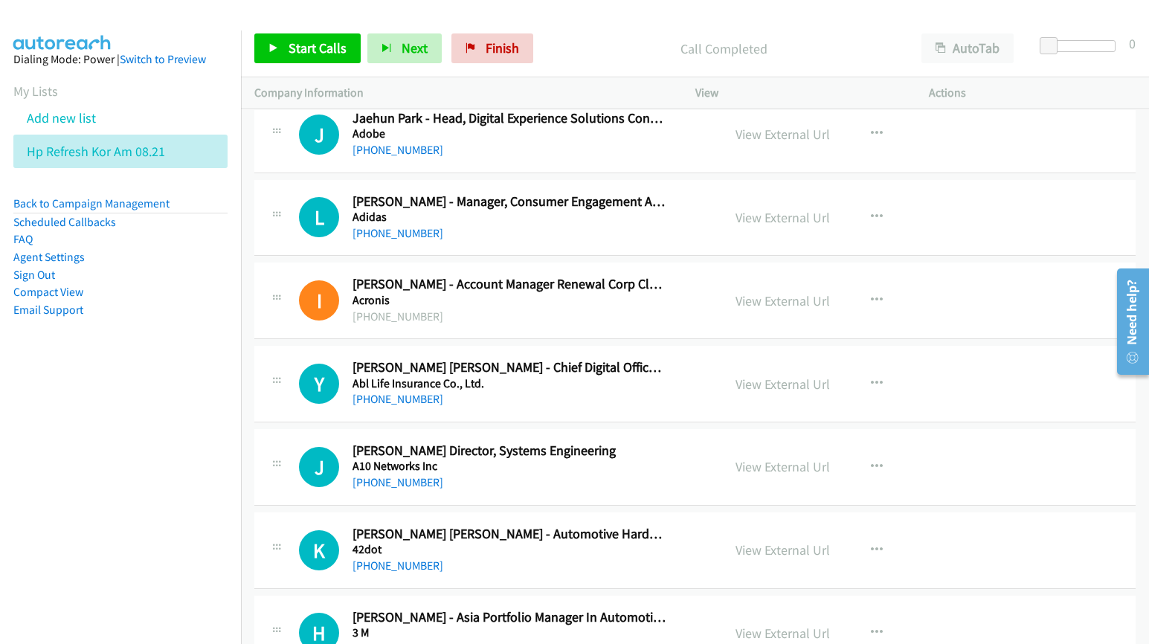
scroll to position [10966, 0]
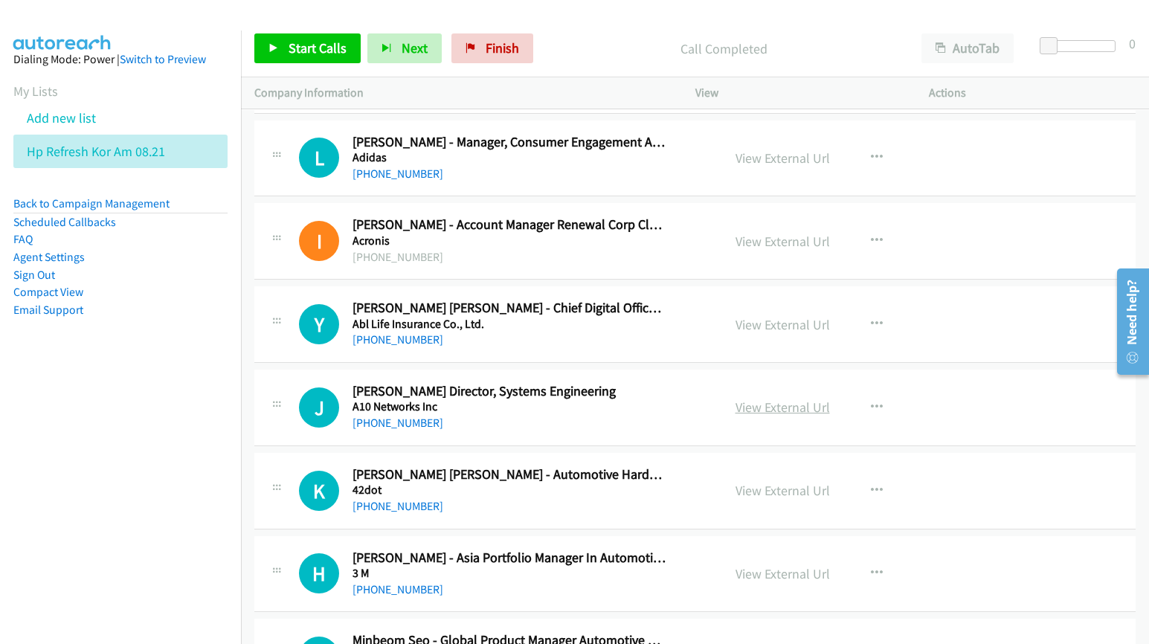
click at [752, 416] on link "View External Url" at bounding box center [782, 407] width 94 height 17
click at [756, 499] on link "View External Url" at bounding box center [782, 490] width 94 height 17
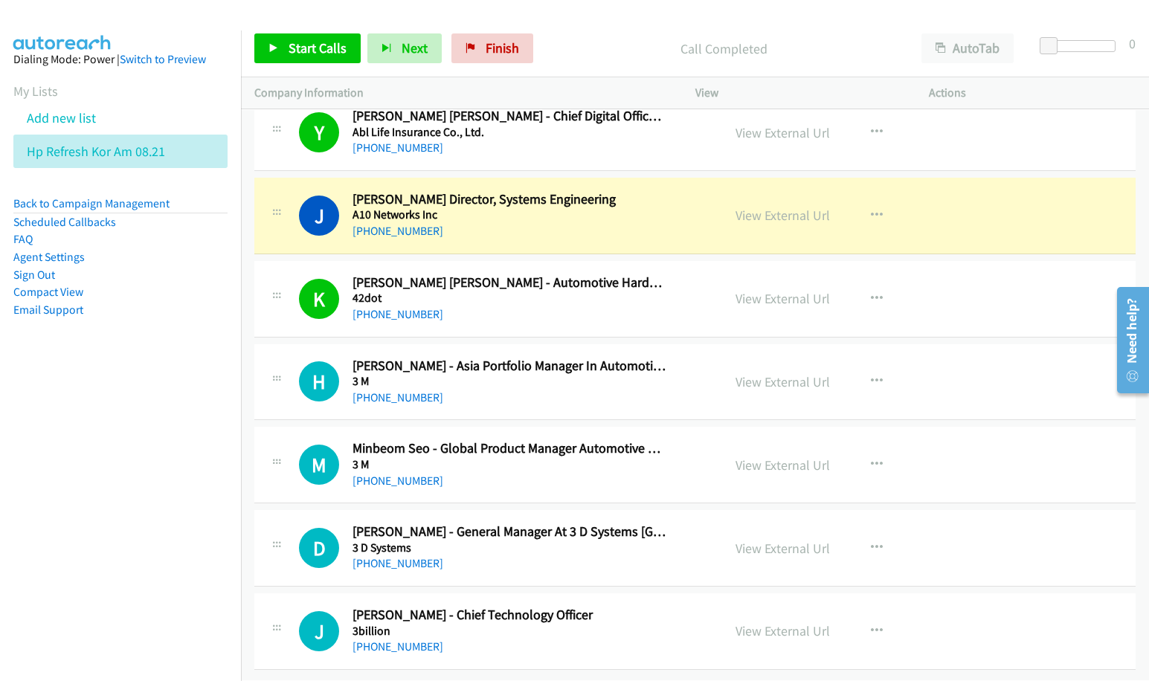
scroll to position [11190, 0]
click at [748, 622] on link "View External Url" at bounding box center [782, 630] width 94 height 17
click at [72, 442] on nav "Dialing Mode: Power | Switch to Preview My Lists Add new list Hp Refresh Kor Am…" at bounding box center [121, 370] width 242 height 681
